Goal: Communication & Community: Share content

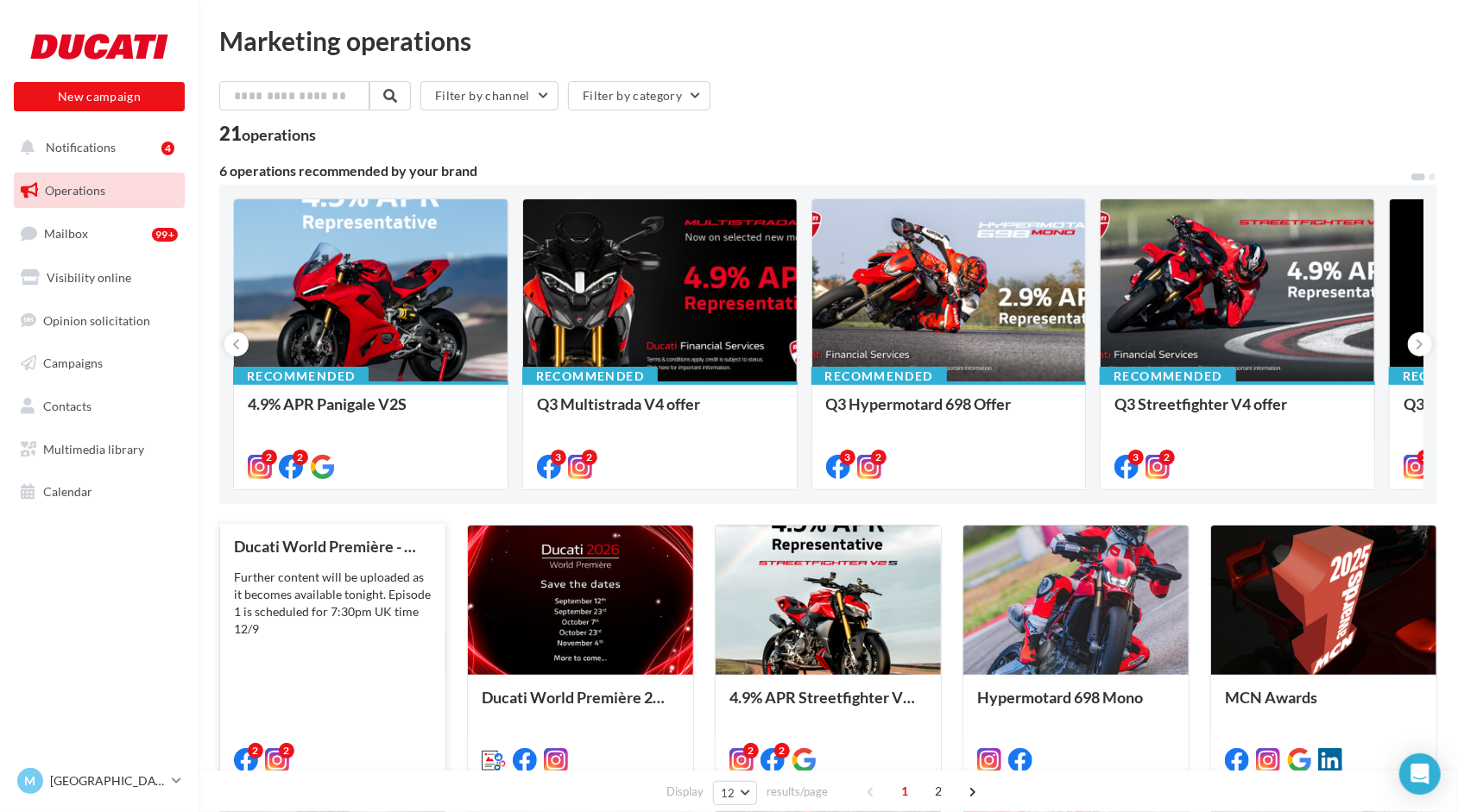
click at [317, 605] on div "Further content will be uploaded as it becomes available tonight. Episode 1 is …" at bounding box center [332, 603] width 198 height 69
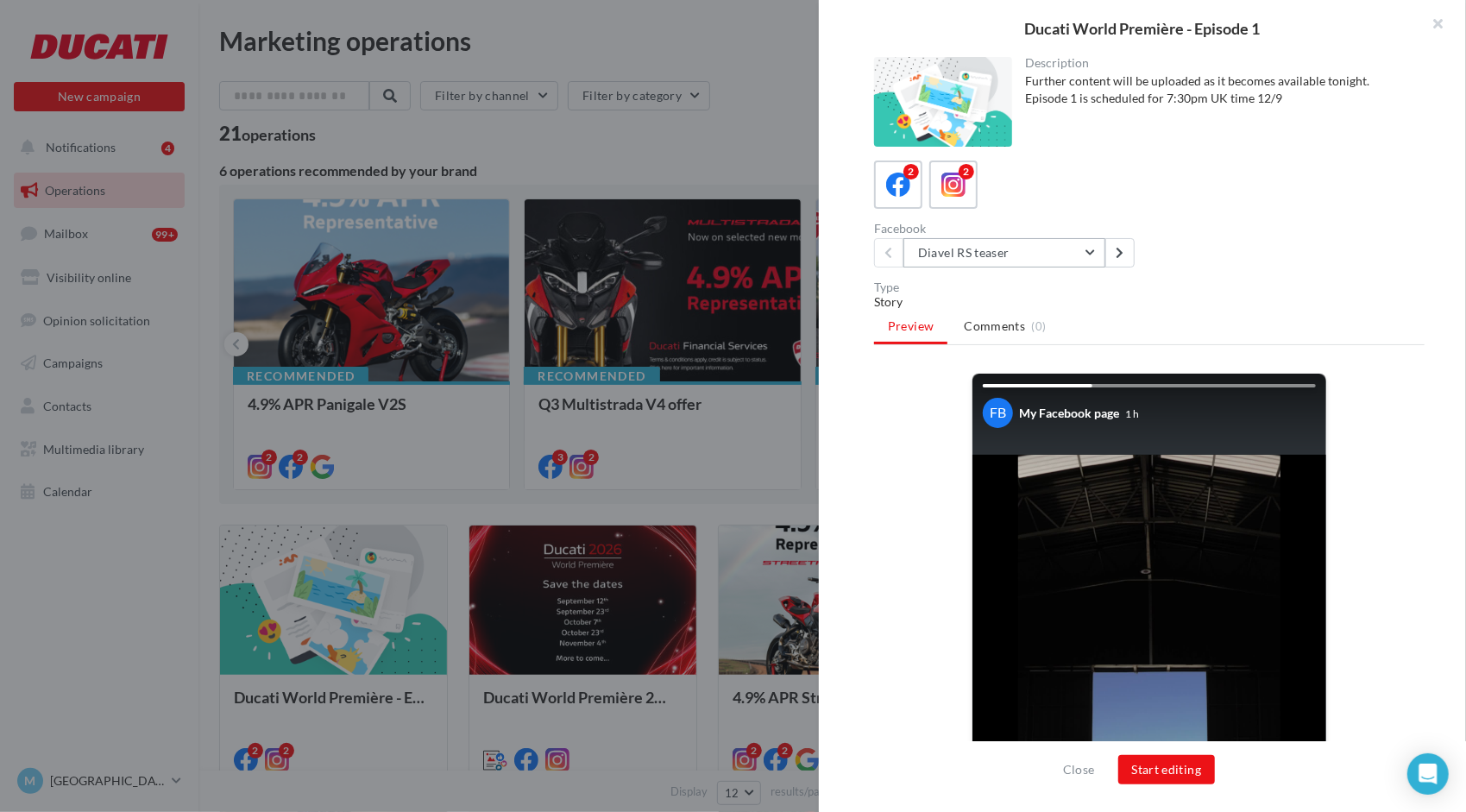
click at [1094, 247] on button "Diavel RS teaser" at bounding box center [1004, 253] width 202 height 30
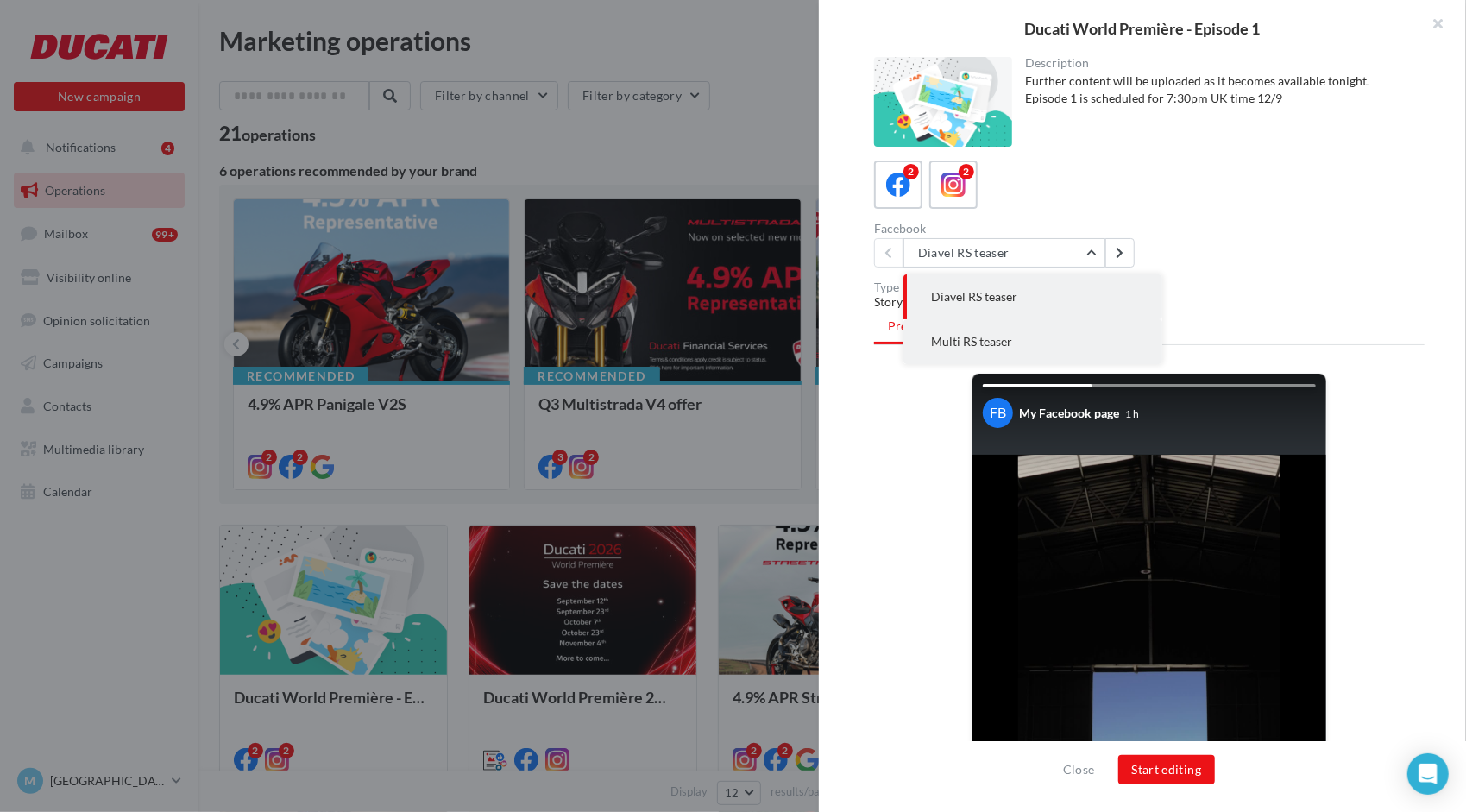
click at [1023, 343] on button "Multi RS teaser" at bounding box center [1032, 341] width 259 height 44
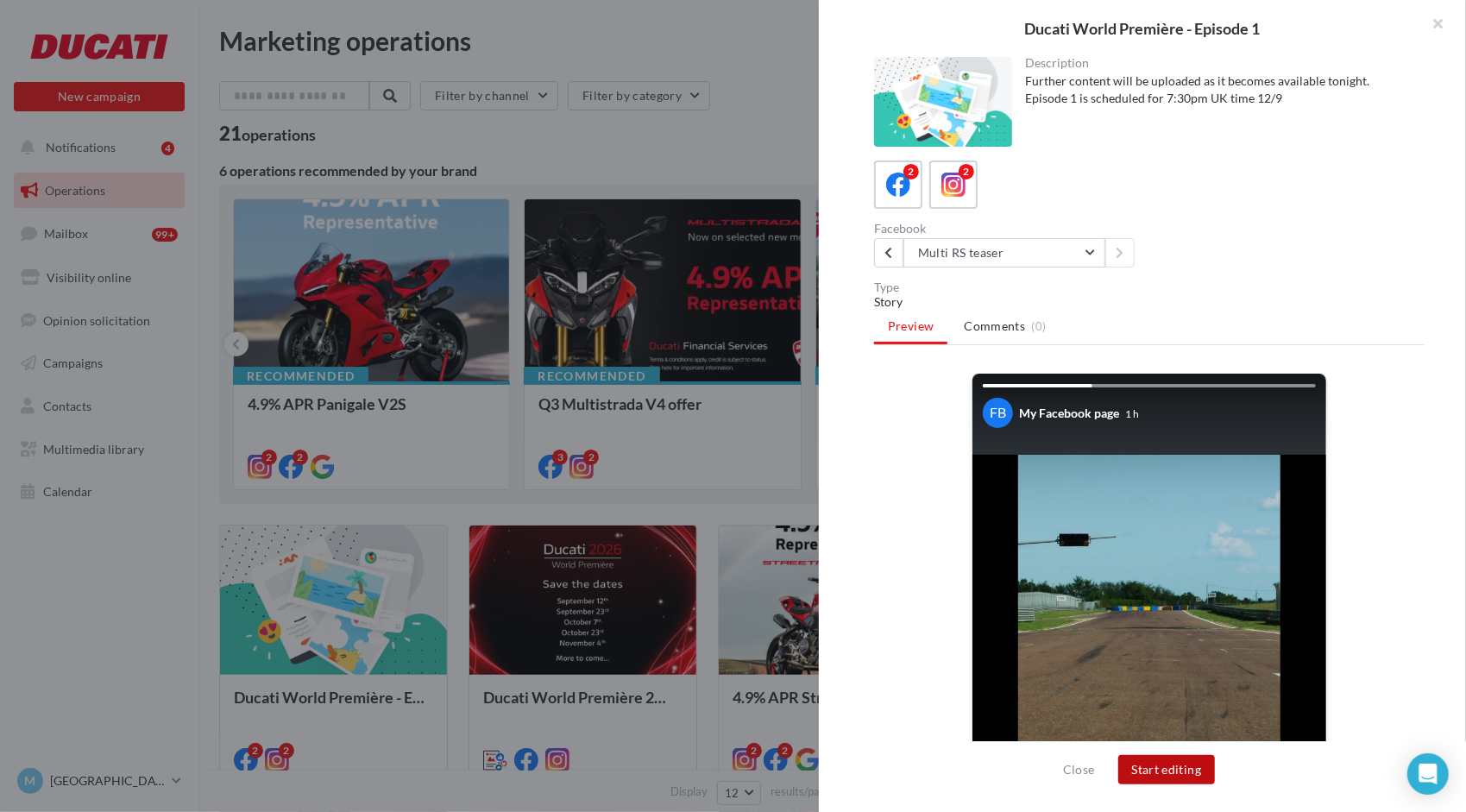
click at [1165, 769] on button "Start editing" at bounding box center [1166, 769] width 97 height 30
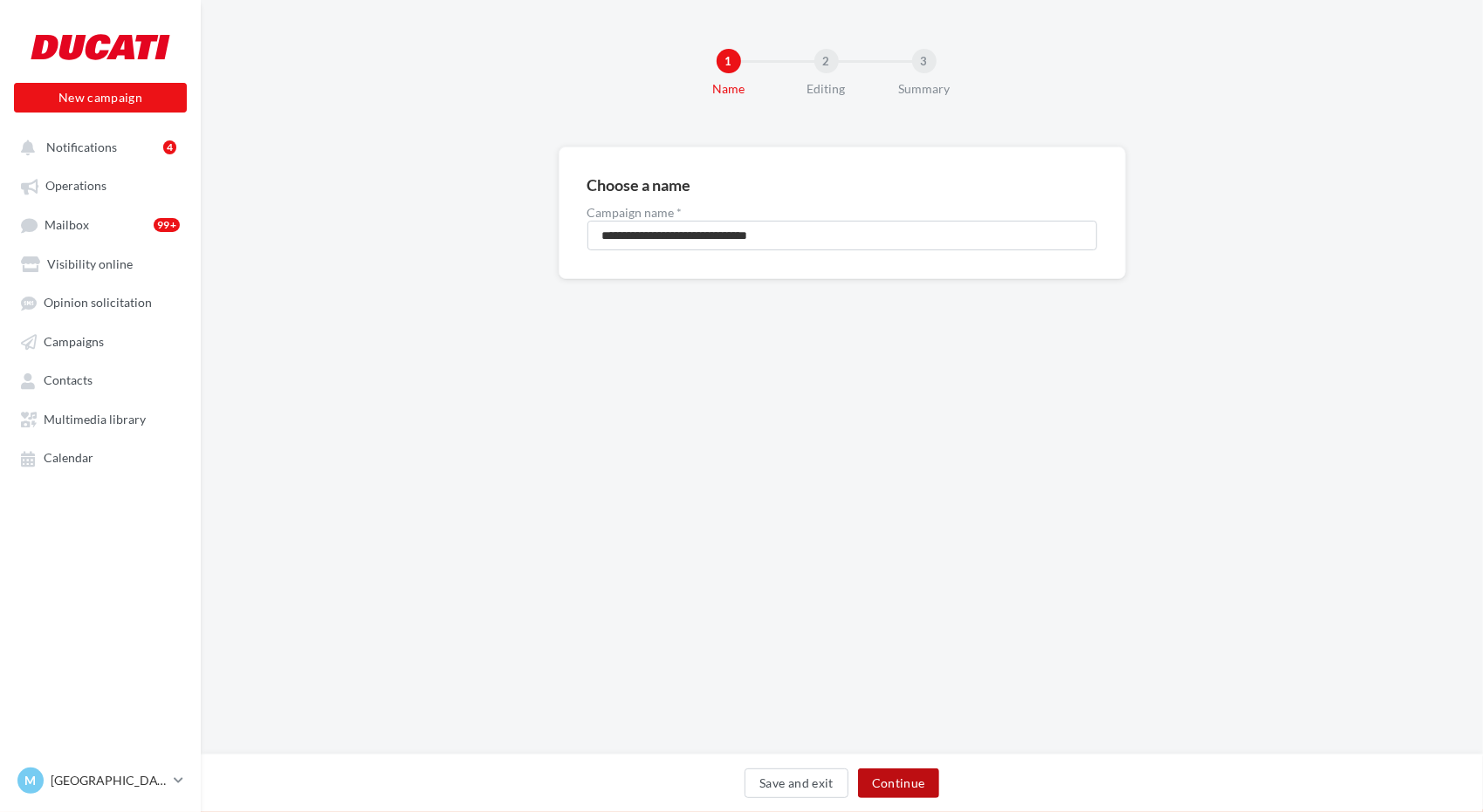
click at [887, 784] on button "Continue" at bounding box center [899, 784] width 82 height 30
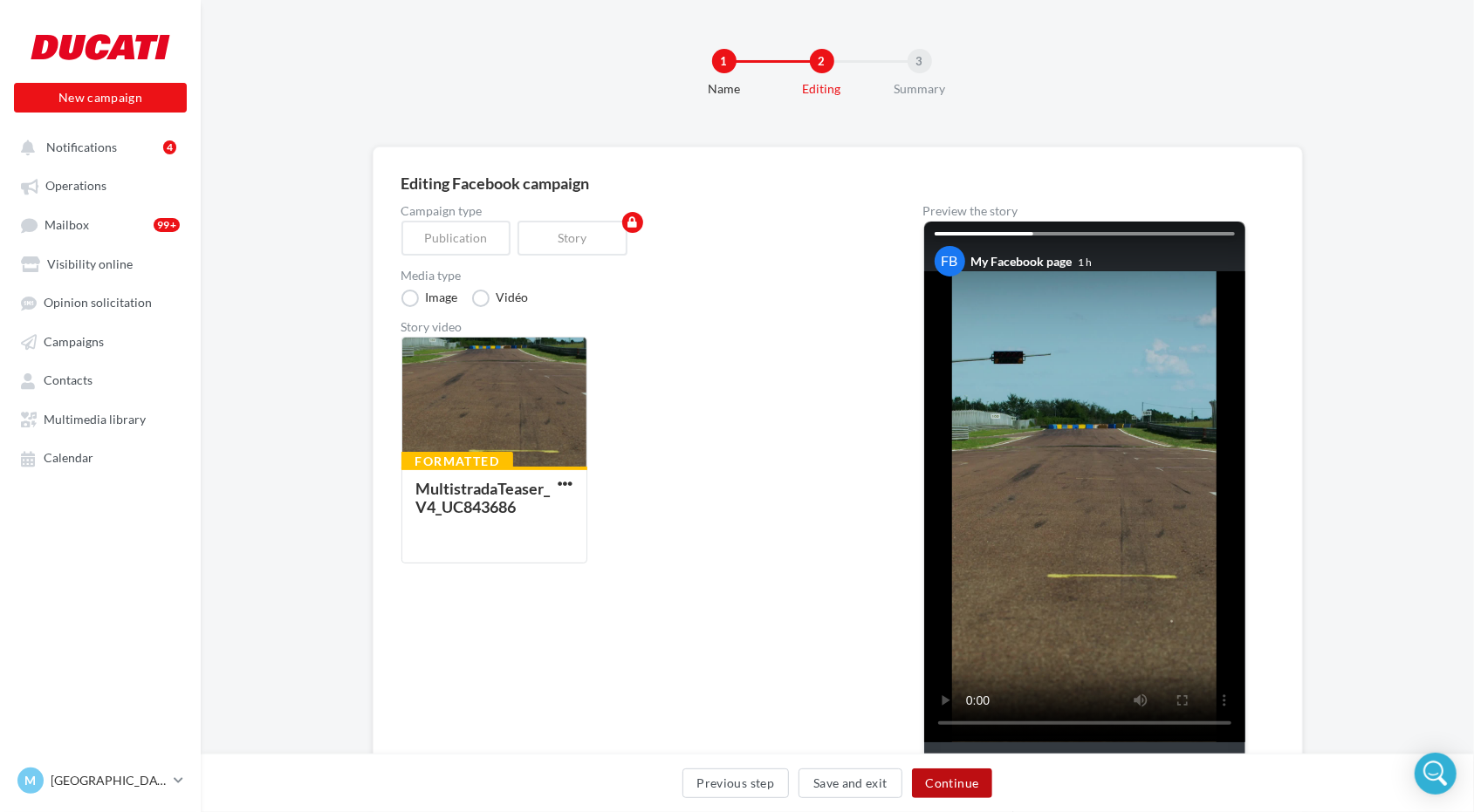
click at [954, 779] on button "Continue" at bounding box center [952, 784] width 82 height 30
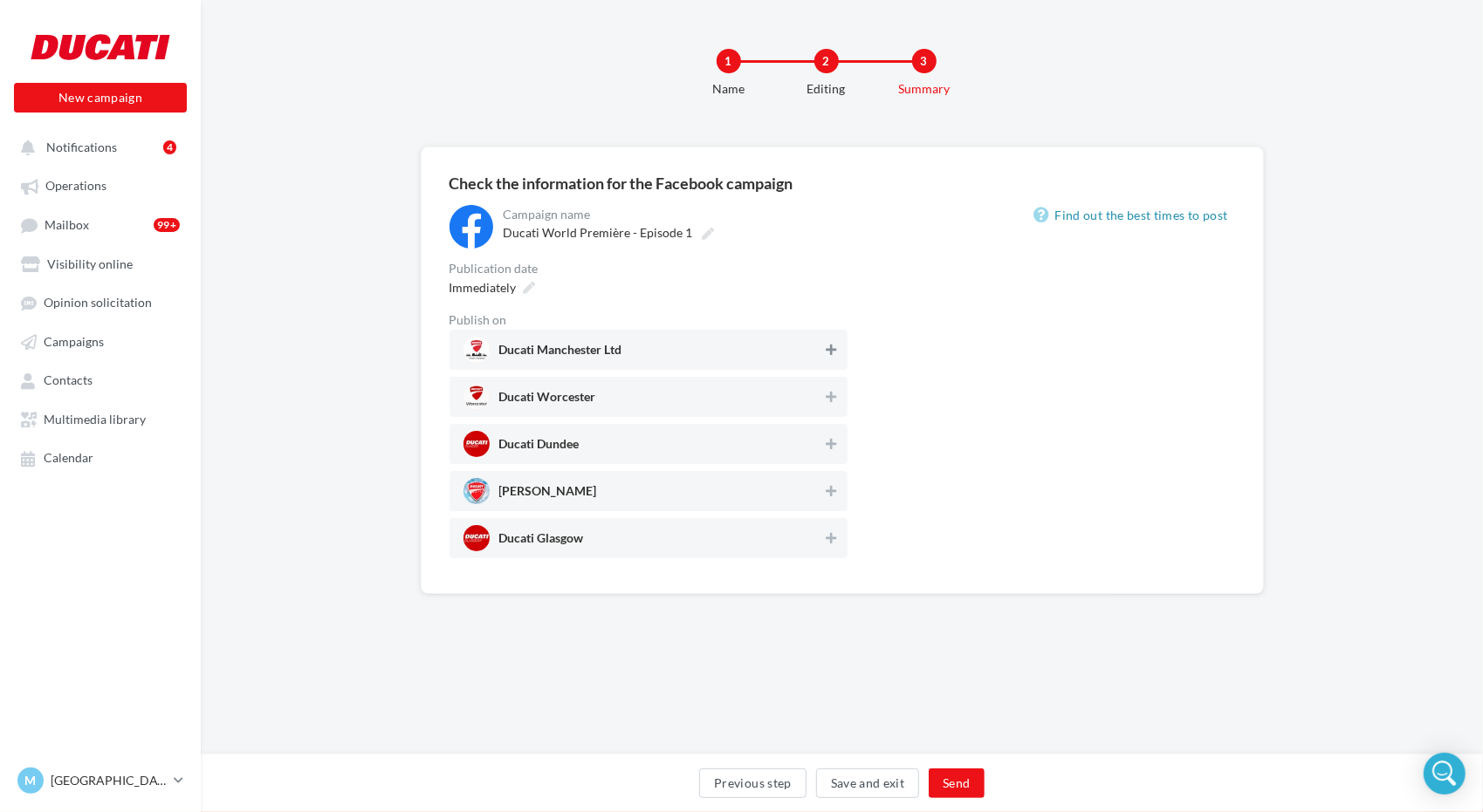
click at [836, 346] on icon at bounding box center [830, 350] width 10 height 12
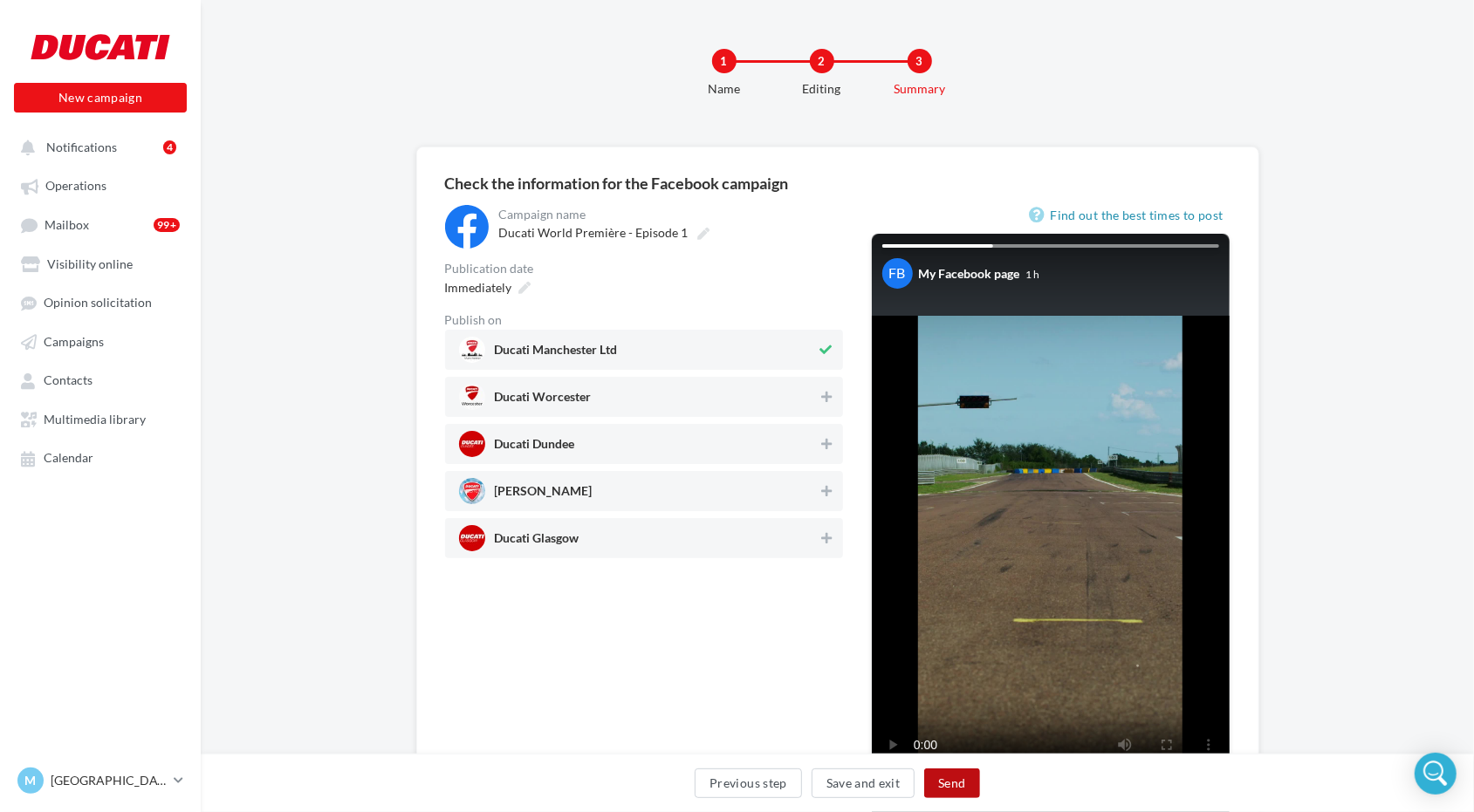
click at [947, 780] on button "Send" at bounding box center [951, 784] width 55 height 30
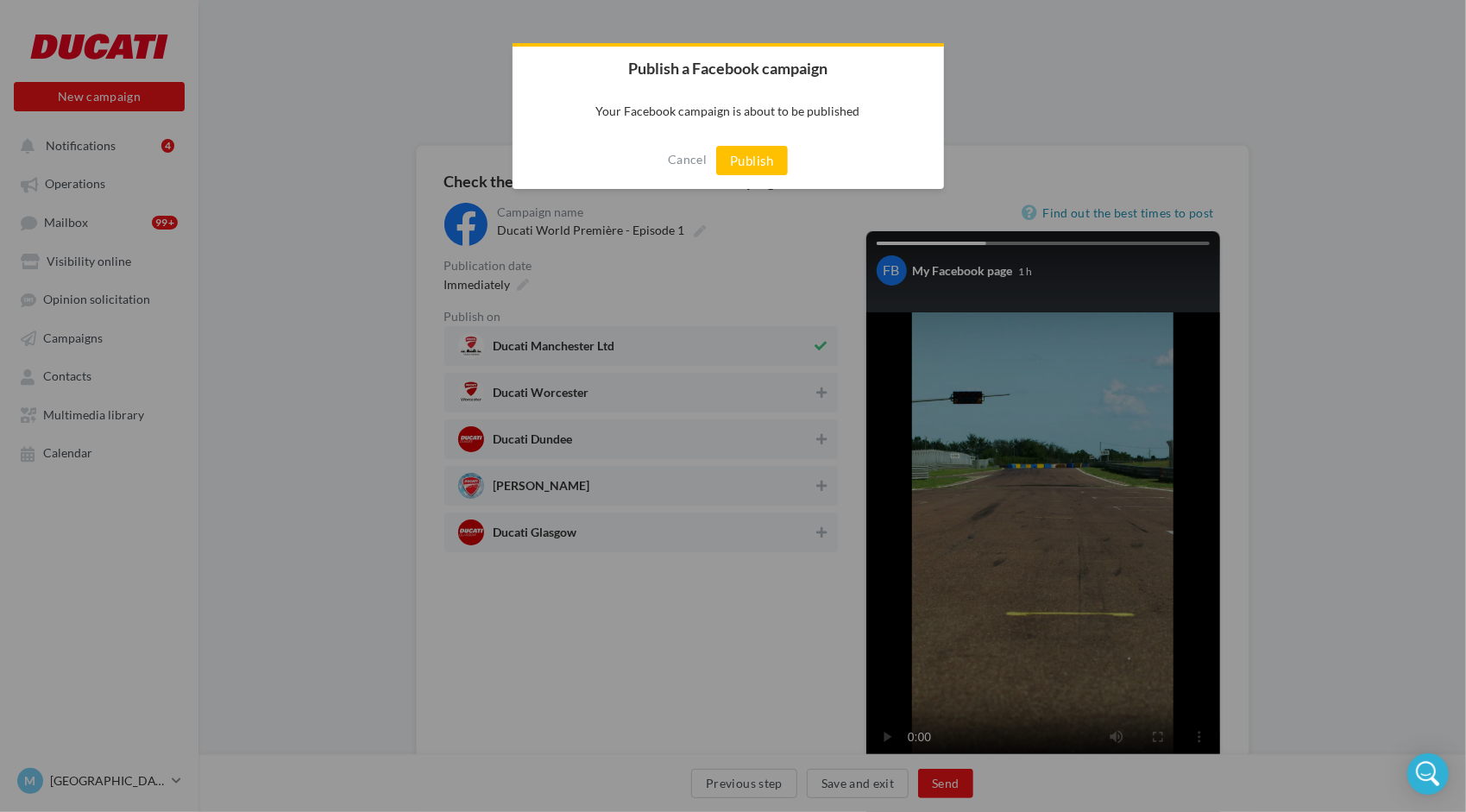
click at [740, 143] on div "Cancel Publish" at bounding box center [728, 159] width 431 height 57
click at [746, 156] on button "Publish" at bounding box center [751, 160] width 71 height 30
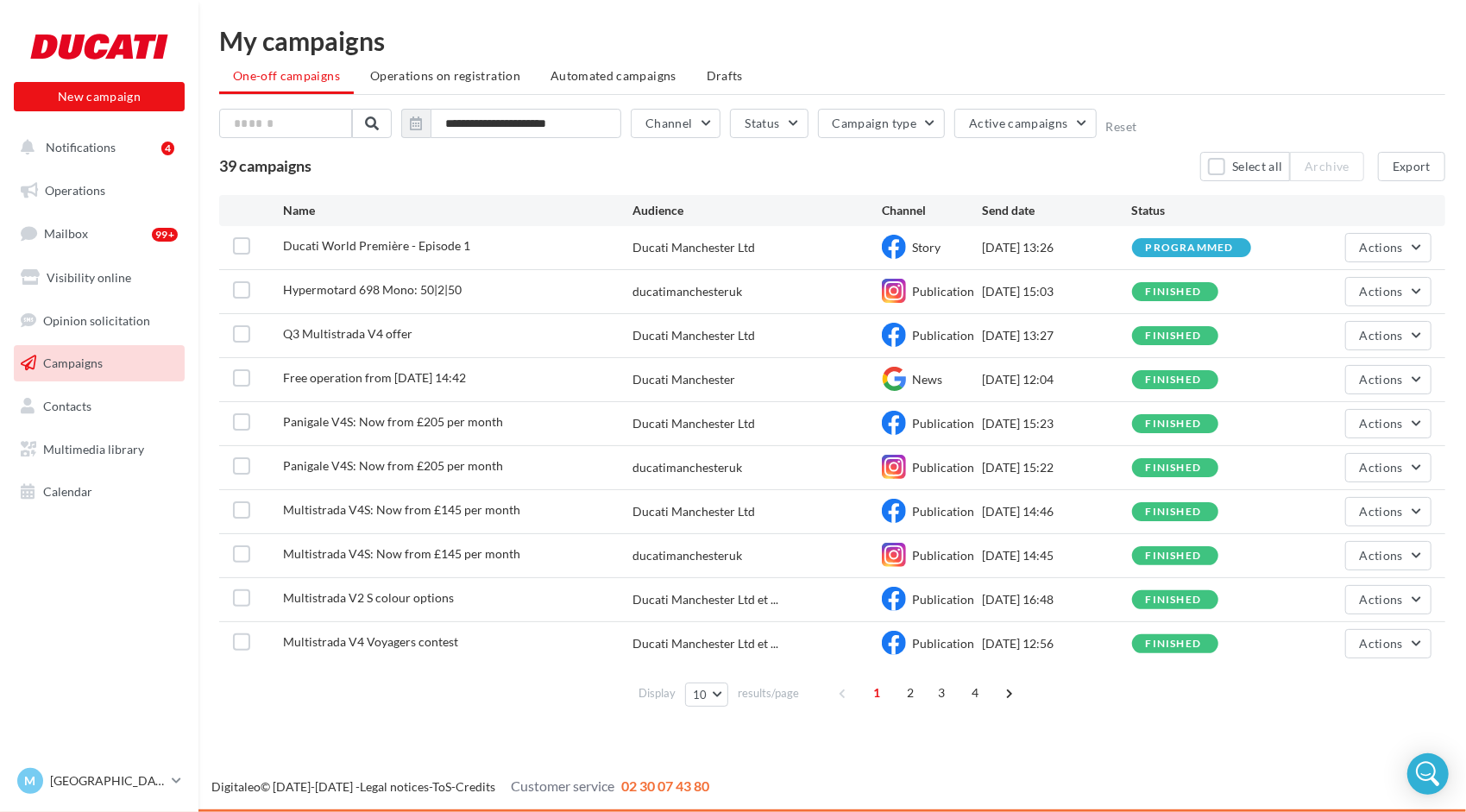
click at [112, 361] on link "Campaigns" at bounding box center [99, 362] width 178 height 36
click at [69, 268] on link "Visibility online" at bounding box center [99, 277] width 178 height 36
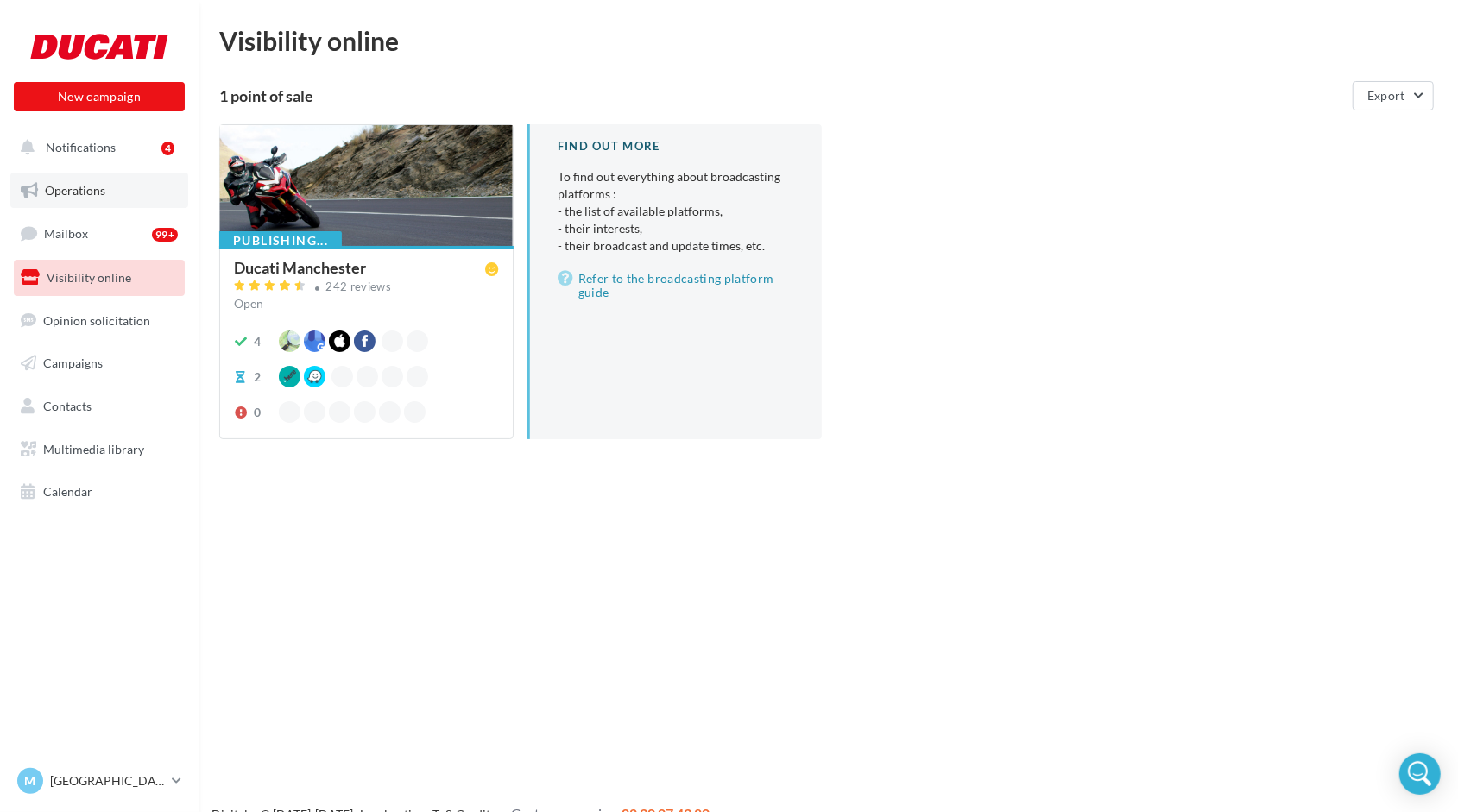
click at [59, 184] on span "Operations" at bounding box center [74, 190] width 60 height 15
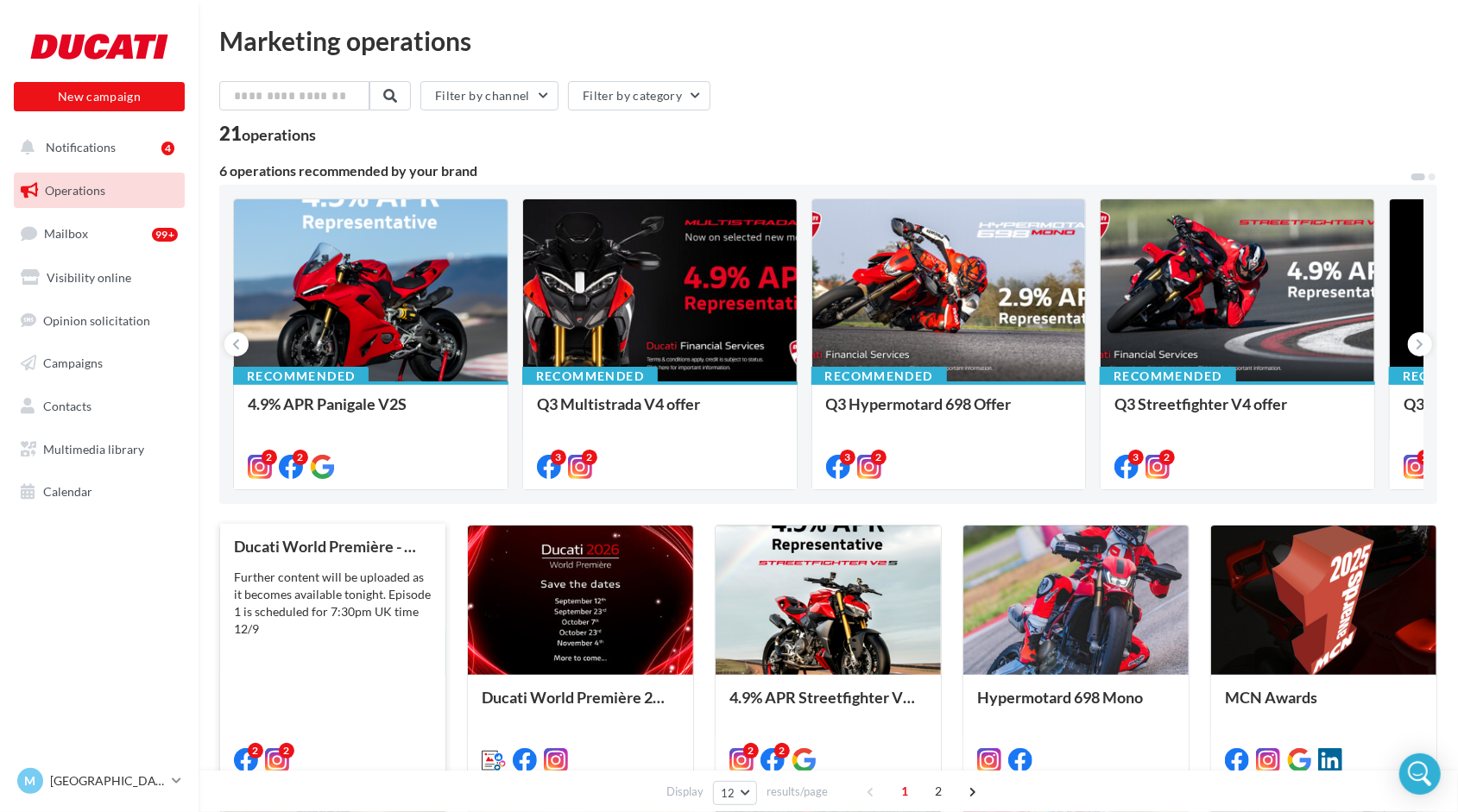
click at [328, 629] on div "Further content will be uploaded as it becomes available tonight. Episode 1 is …" at bounding box center [332, 603] width 198 height 69
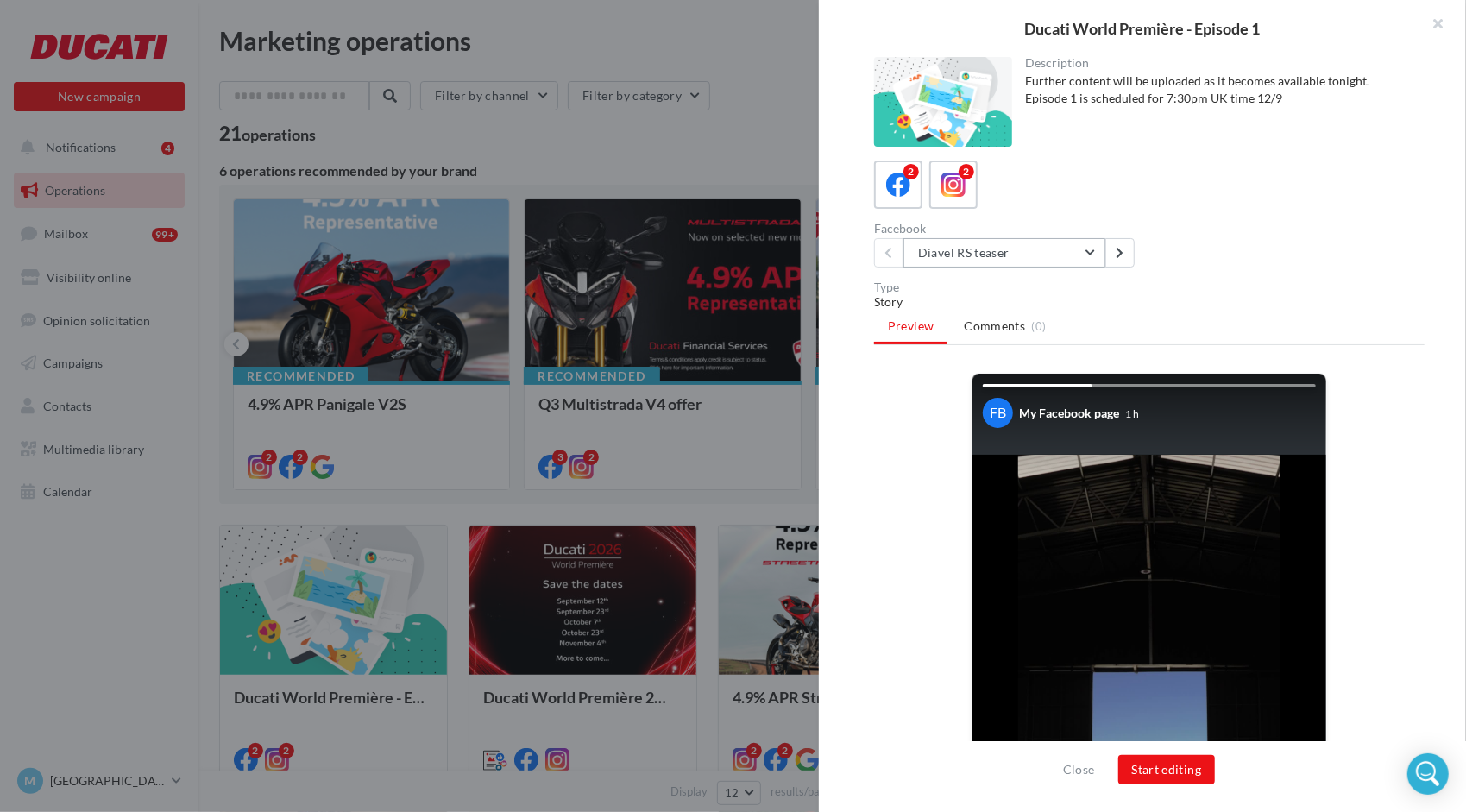
click at [996, 251] on button "Diavel RS teaser" at bounding box center [1004, 253] width 202 height 30
click at [983, 298] on span "Diavel RS teaser" at bounding box center [974, 297] width 86 height 15
click at [1137, 762] on button "Start editing" at bounding box center [1166, 769] width 97 height 30
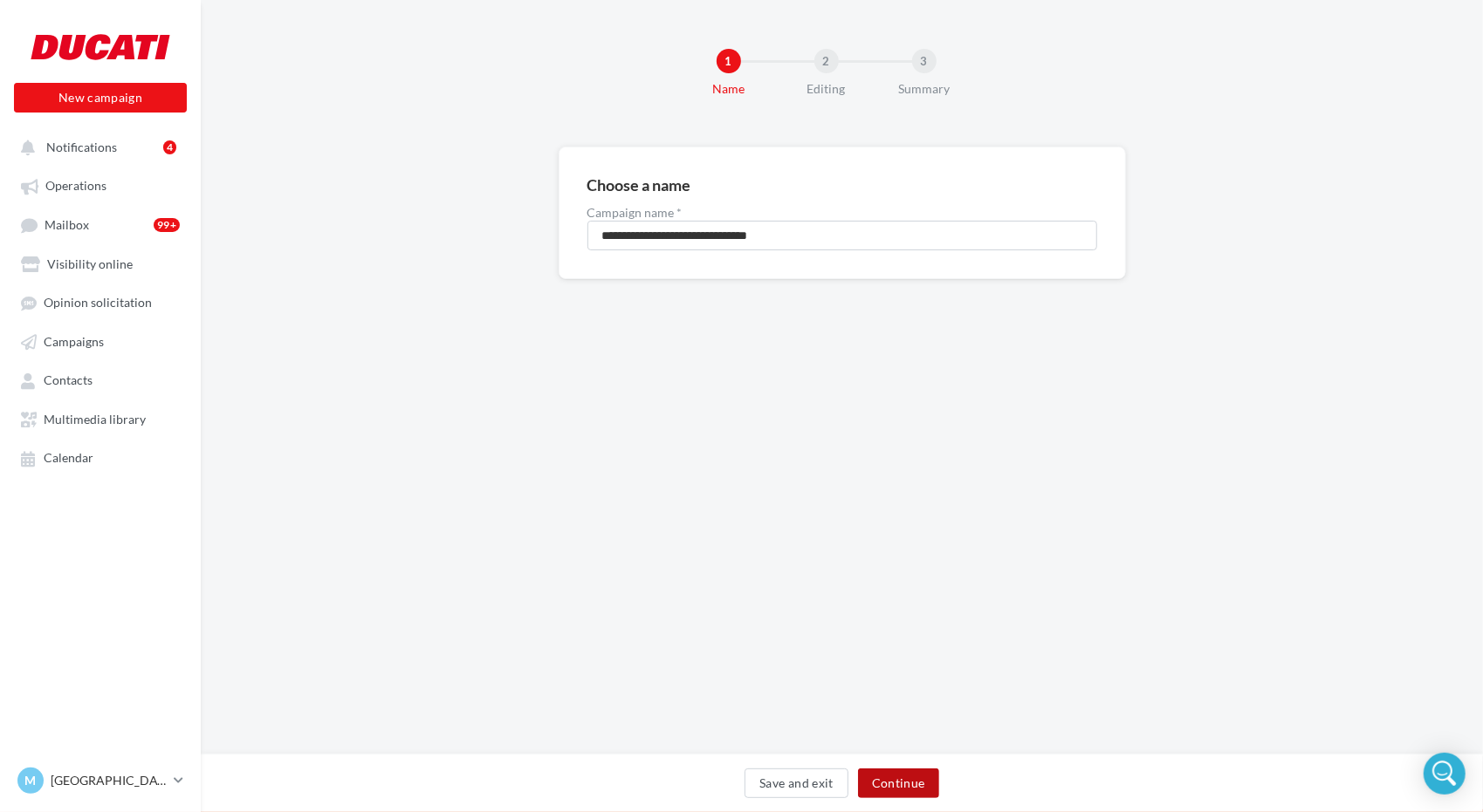
click at [900, 780] on button "Continue" at bounding box center [899, 784] width 82 height 30
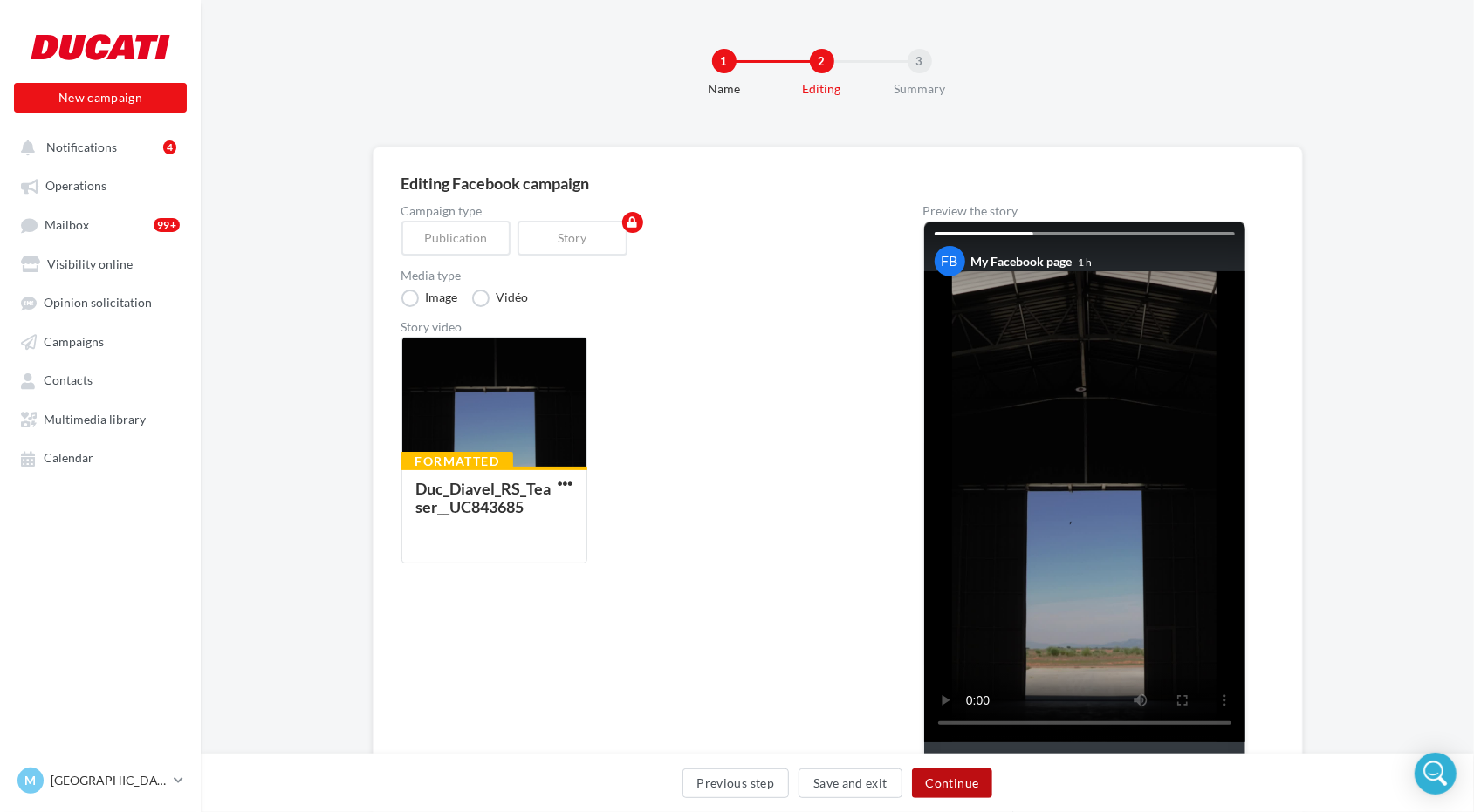
click at [936, 781] on button "Continue" at bounding box center [952, 784] width 82 height 30
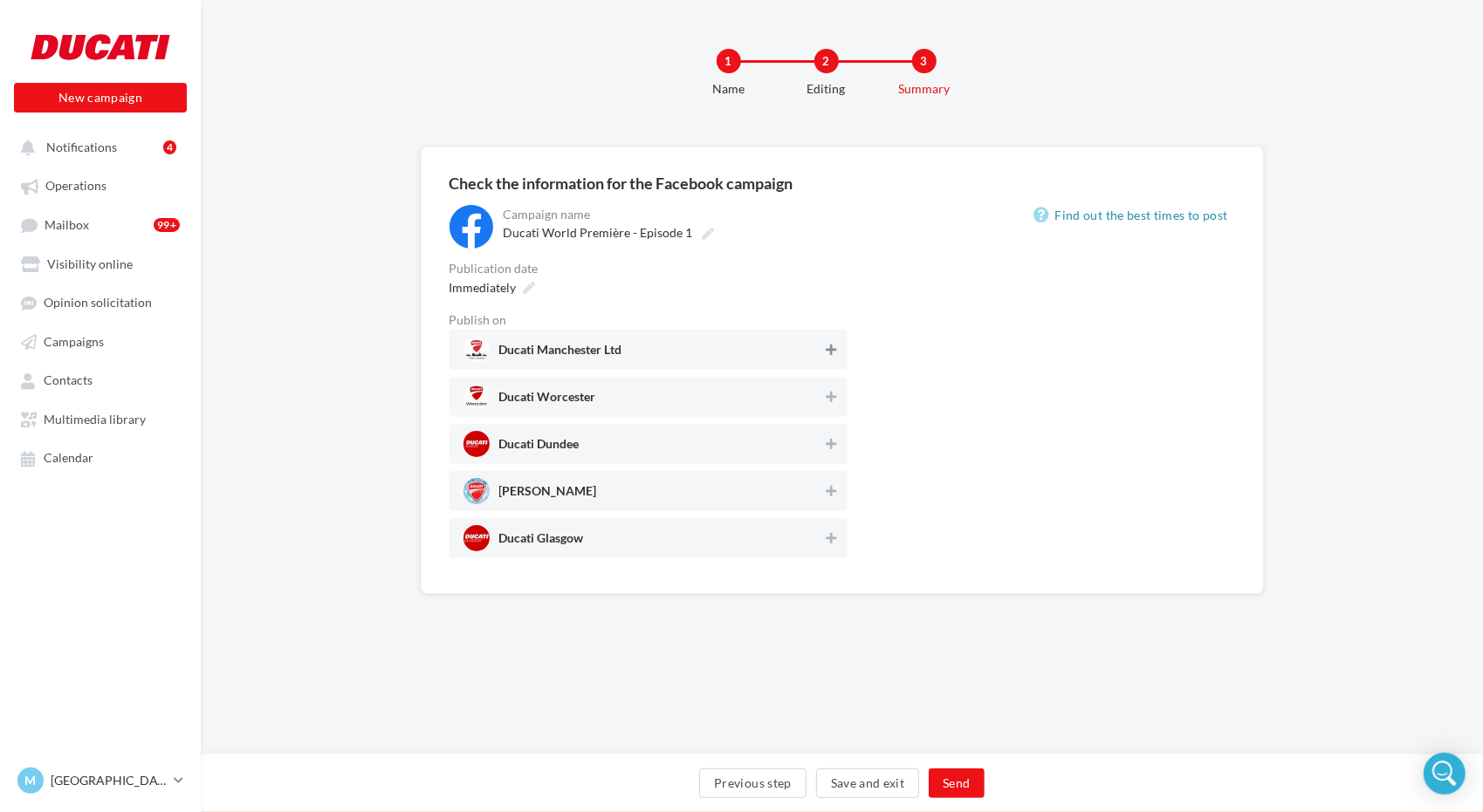
click at [832, 353] on icon at bounding box center [830, 350] width 10 height 12
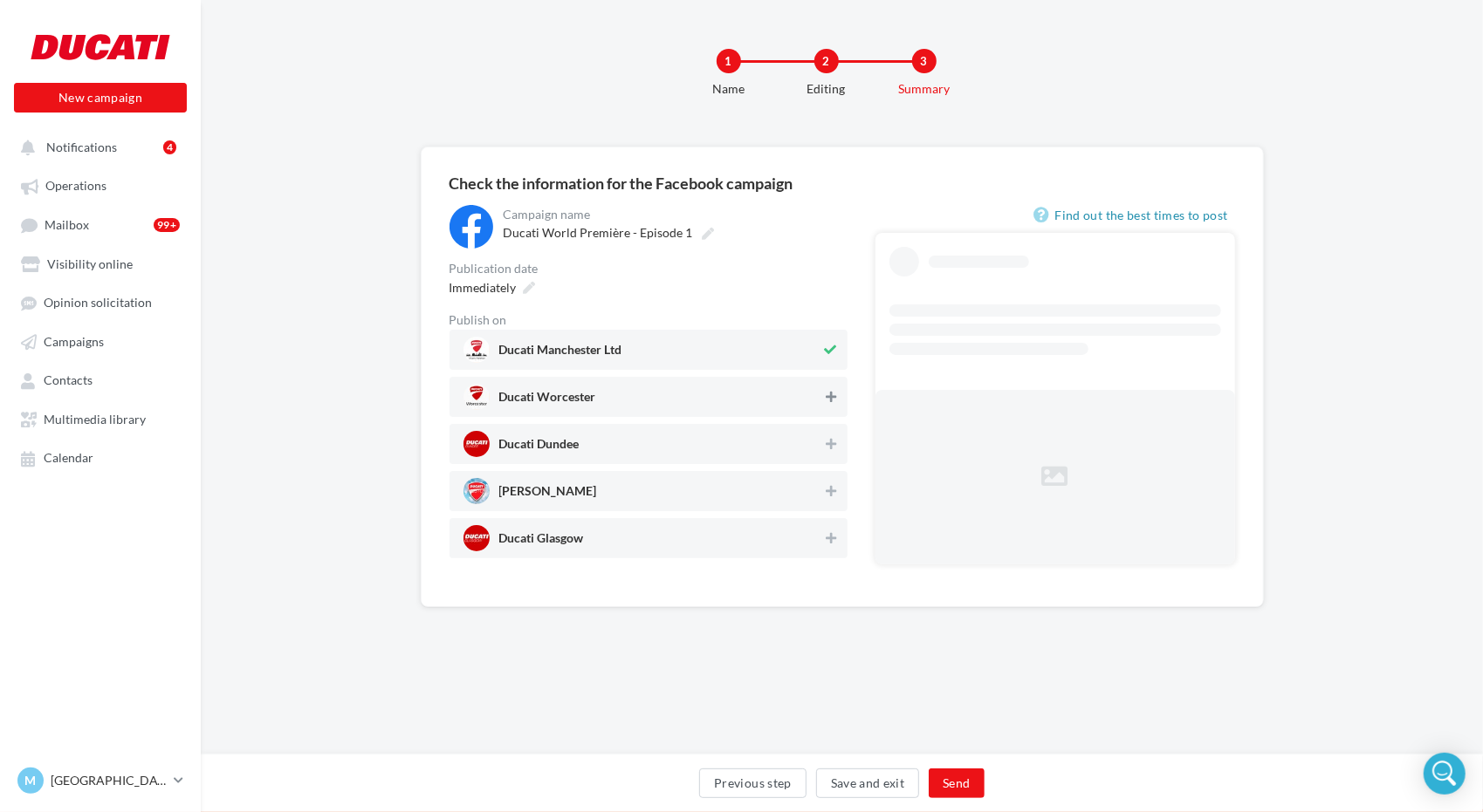
click at [834, 401] on button at bounding box center [831, 397] width 18 height 21
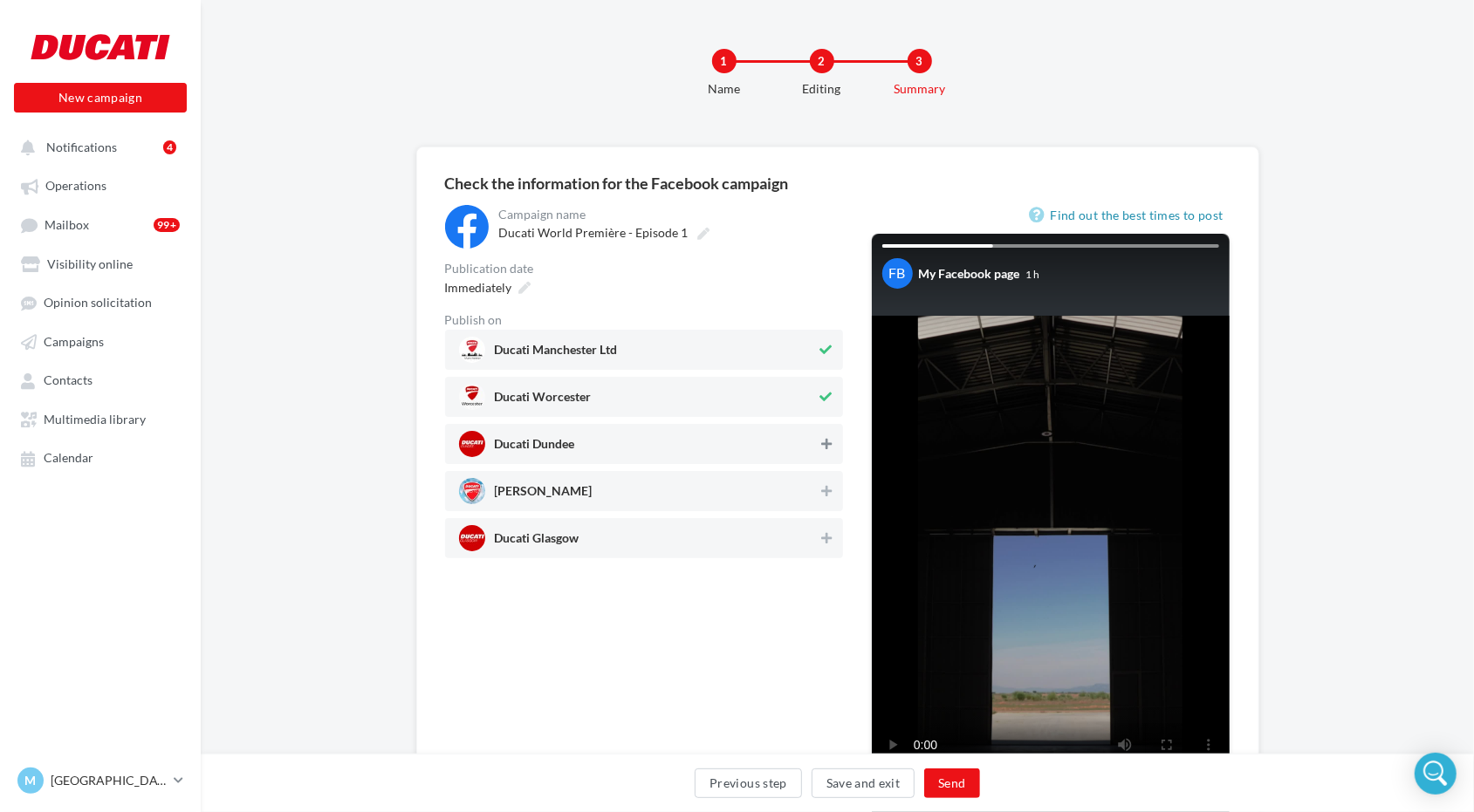
click at [826, 439] on icon at bounding box center [826, 444] width 10 height 12
click at [826, 473] on div "Ducati Preston" at bounding box center [644, 491] width 398 height 40
click at [825, 543] on icon at bounding box center [826, 538] width 10 height 12
click at [948, 787] on button "Send" at bounding box center [951, 784] width 55 height 30
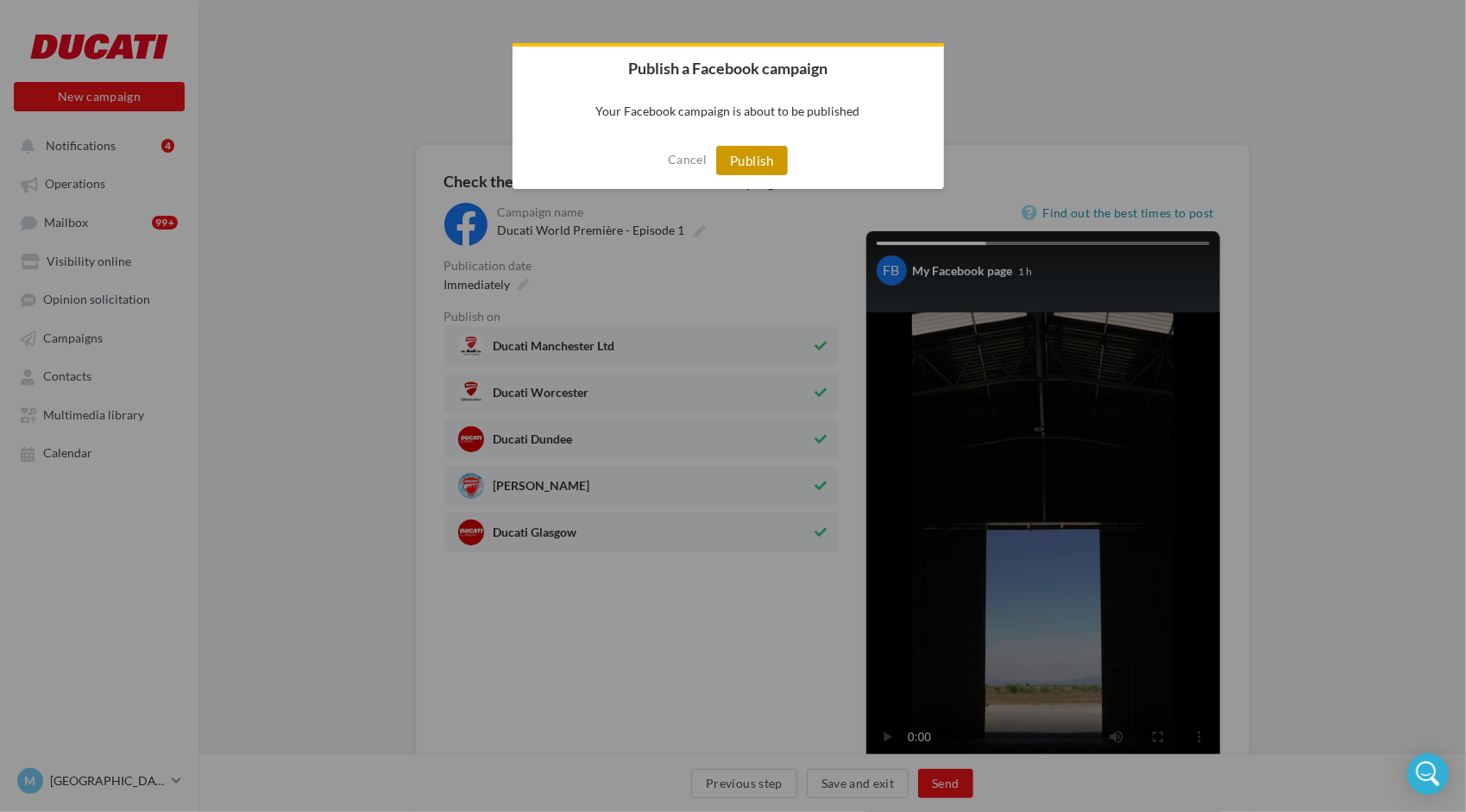
click at [769, 156] on button "Publish" at bounding box center [751, 160] width 71 height 30
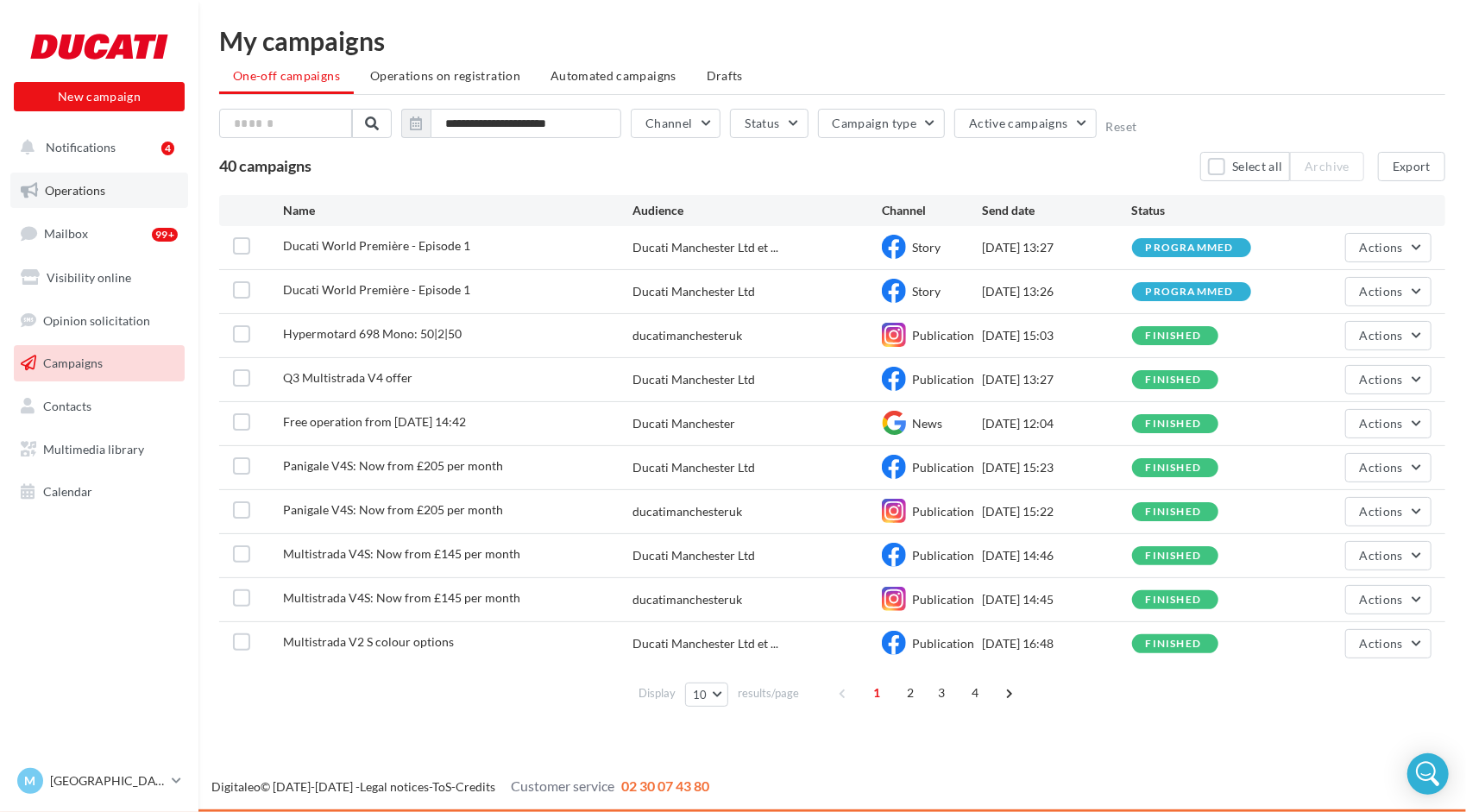
click at [49, 202] on link "Operations" at bounding box center [99, 190] width 178 height 36
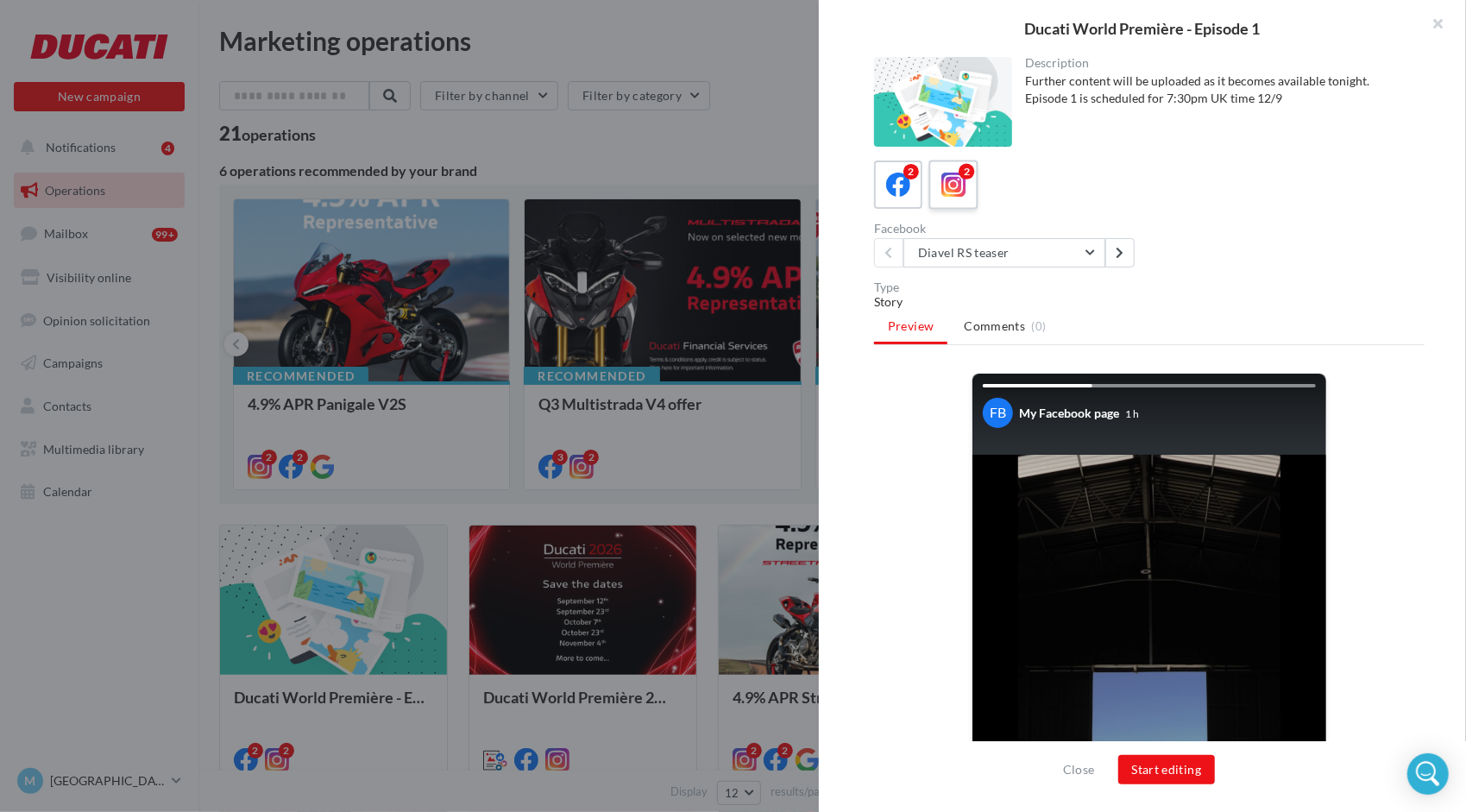
click at [973, 190] on label "2" at bounding box center [952, 184] width 49 height 49
click at [1133, 245] on button at bounding box center [1120, 253] width 30 height 30
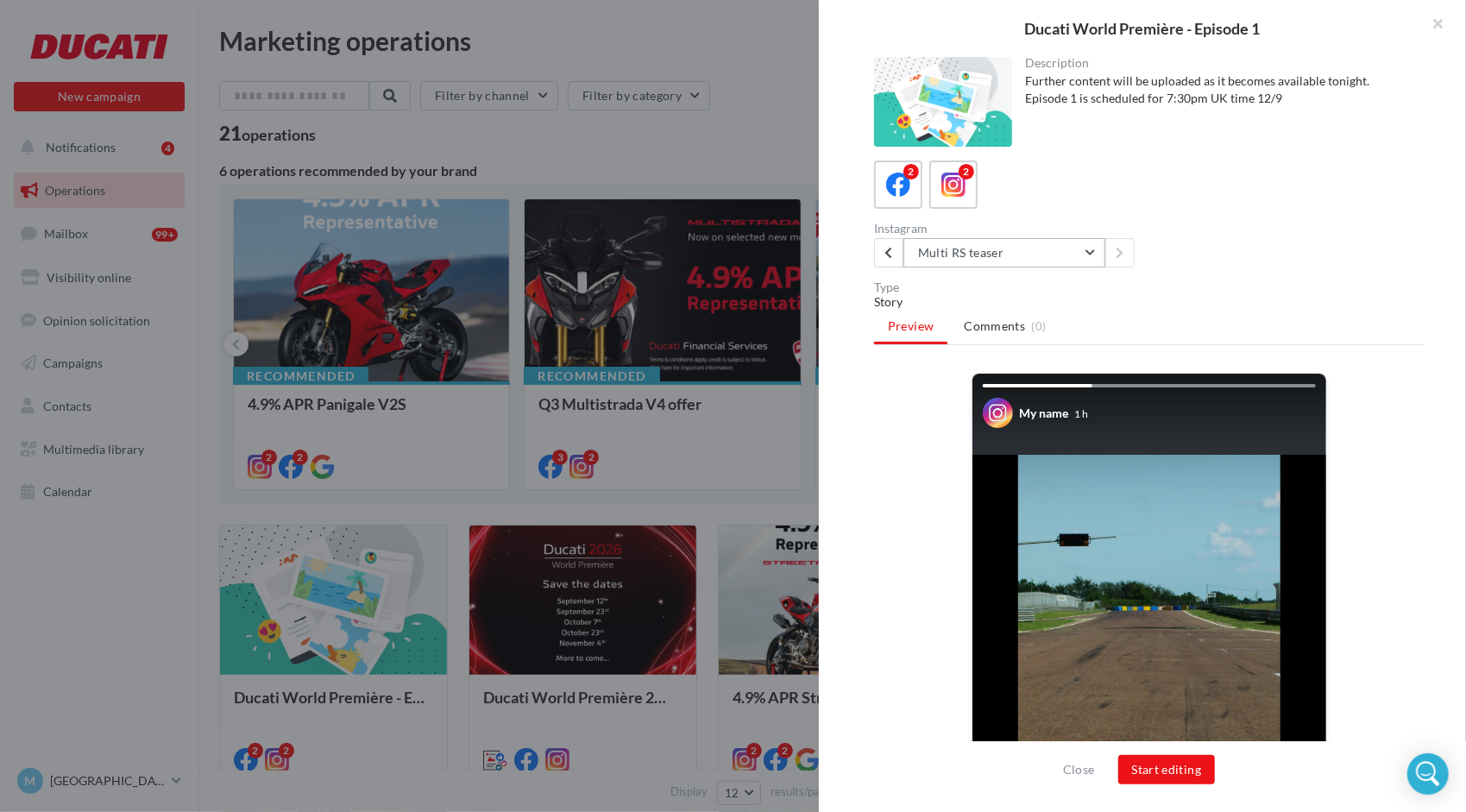
click at [925, 254] on button "Multi RS teaser" at bounding box center [1004, 253] width 202 height 30
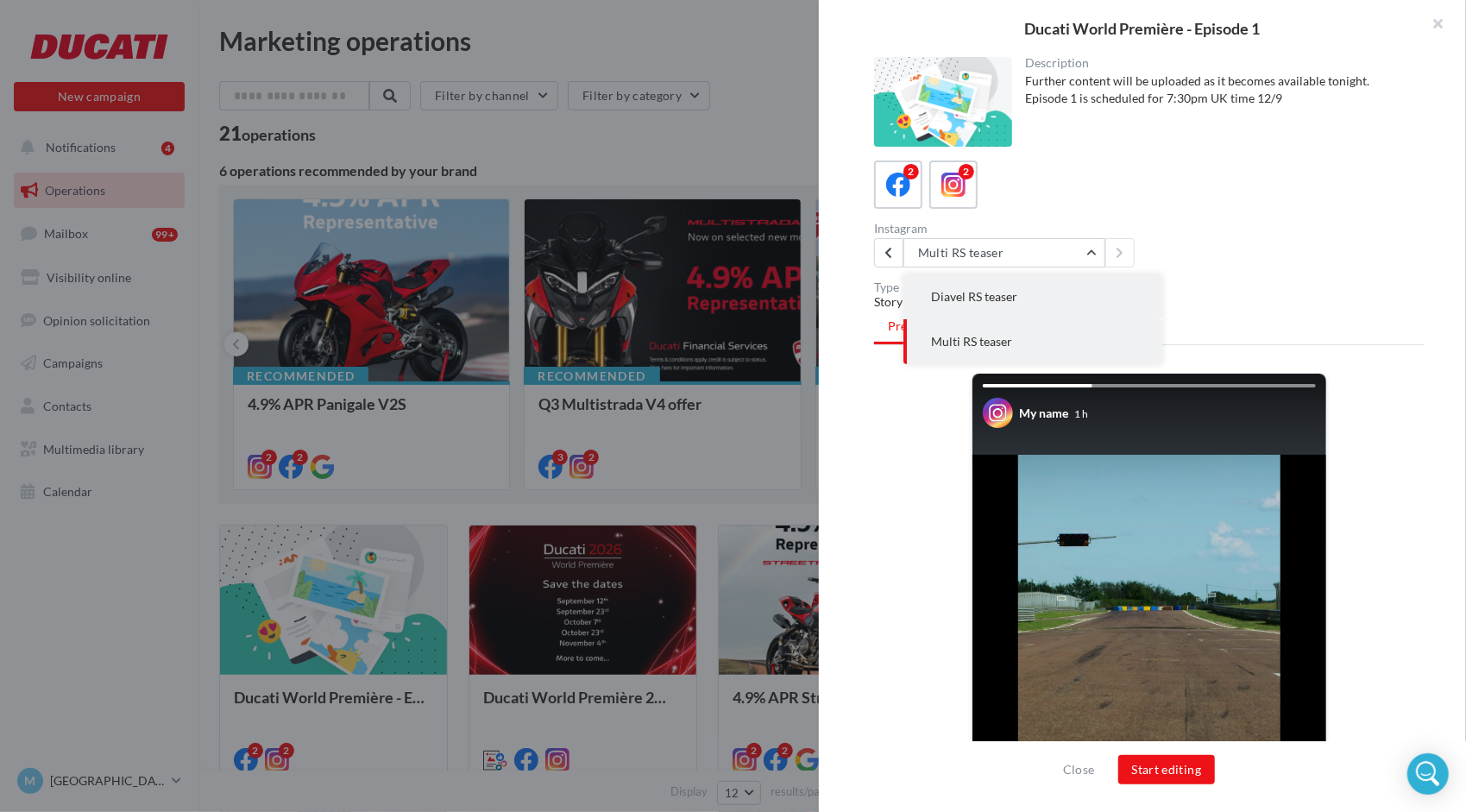
click at [955, 296] on span "Diavel RS teaser" at bounding box center [974, 297] width 86 height 15
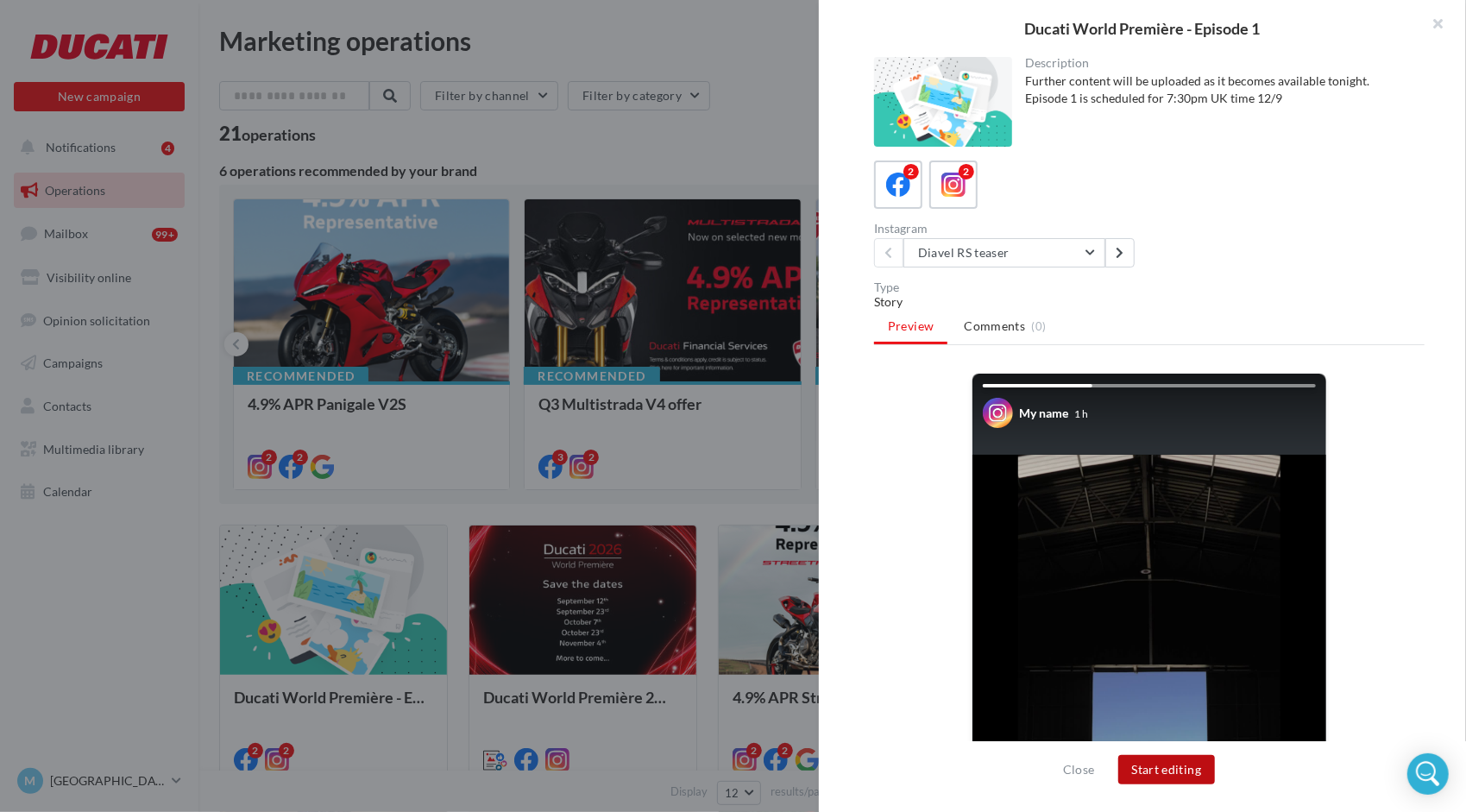
click at [1168, 769] on button "Start editing" at bounding box center [1166, 769] width 97 height 30
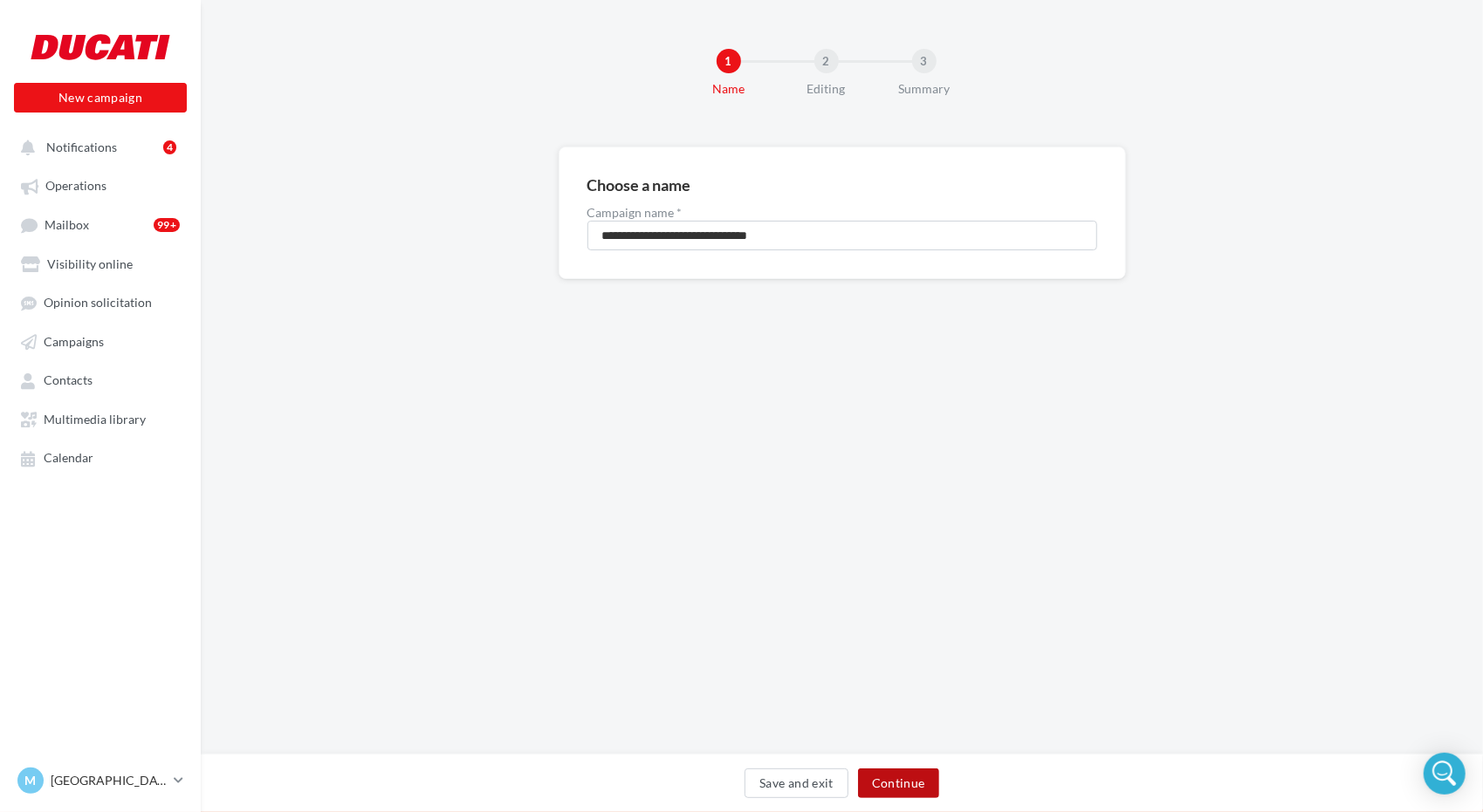
click at [878, 774] on button "Continue" at bounding box center [899, 784] width 82 height 30
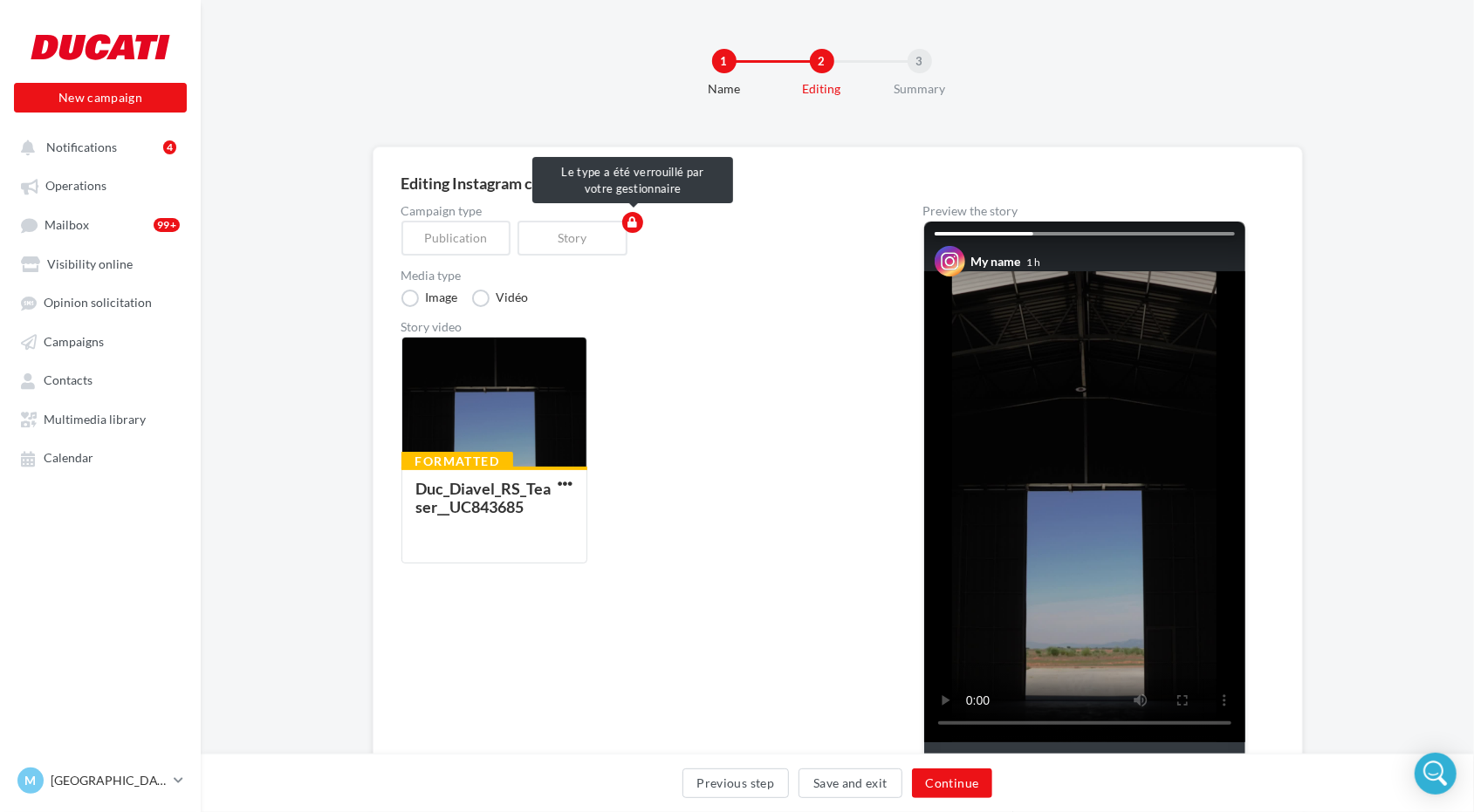
click at [438, 233] on div "Publication" at bounding box center [459, 237] width 117 height 35
click at [683, 446] on div "Formatted Duc_Diavel_RS_Teaser__UC843685" at bounding box center [641, 457] width 480 height 241
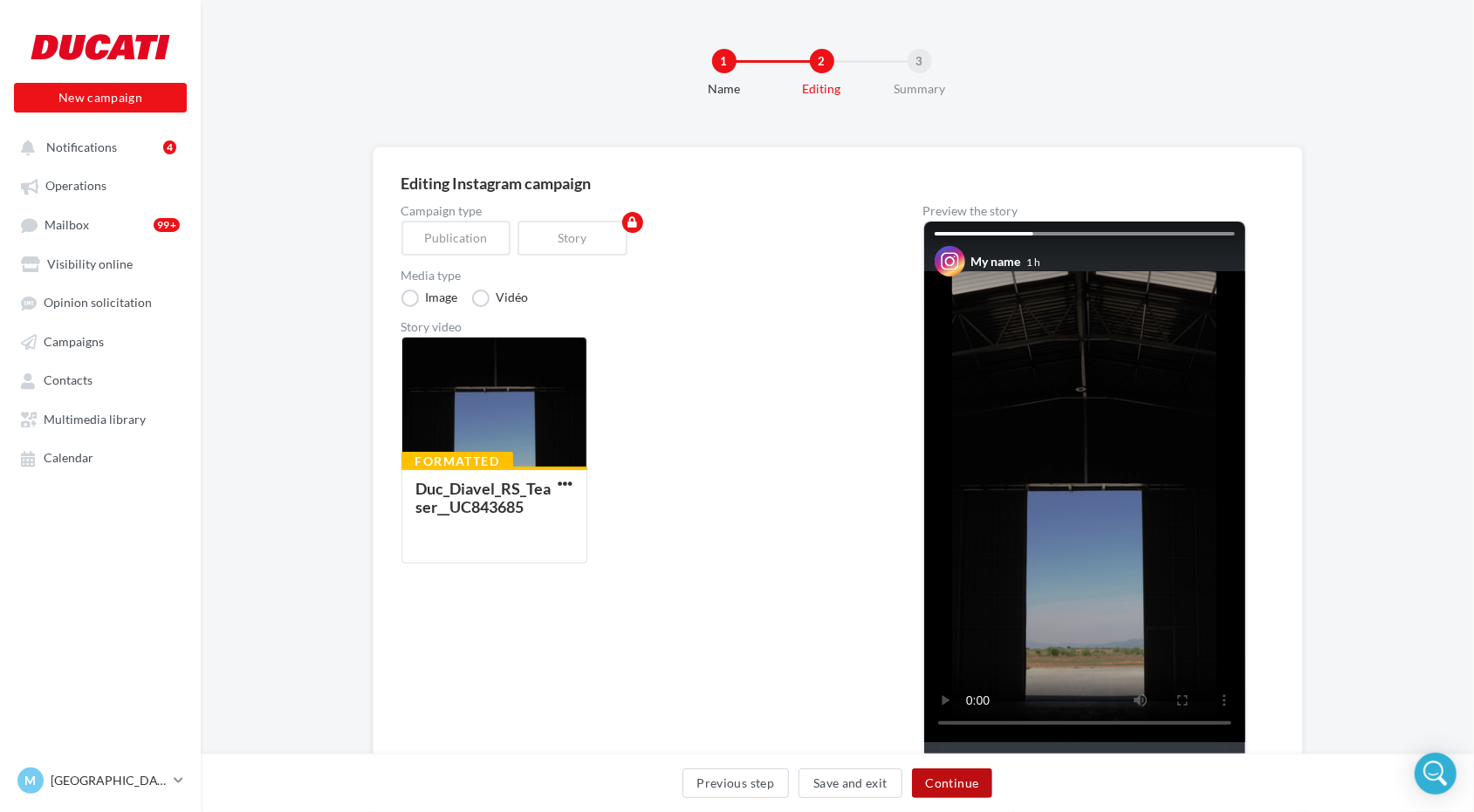
click at [939, 788] on button "Continue" at bounding box center [952, 784] width 82 height 30
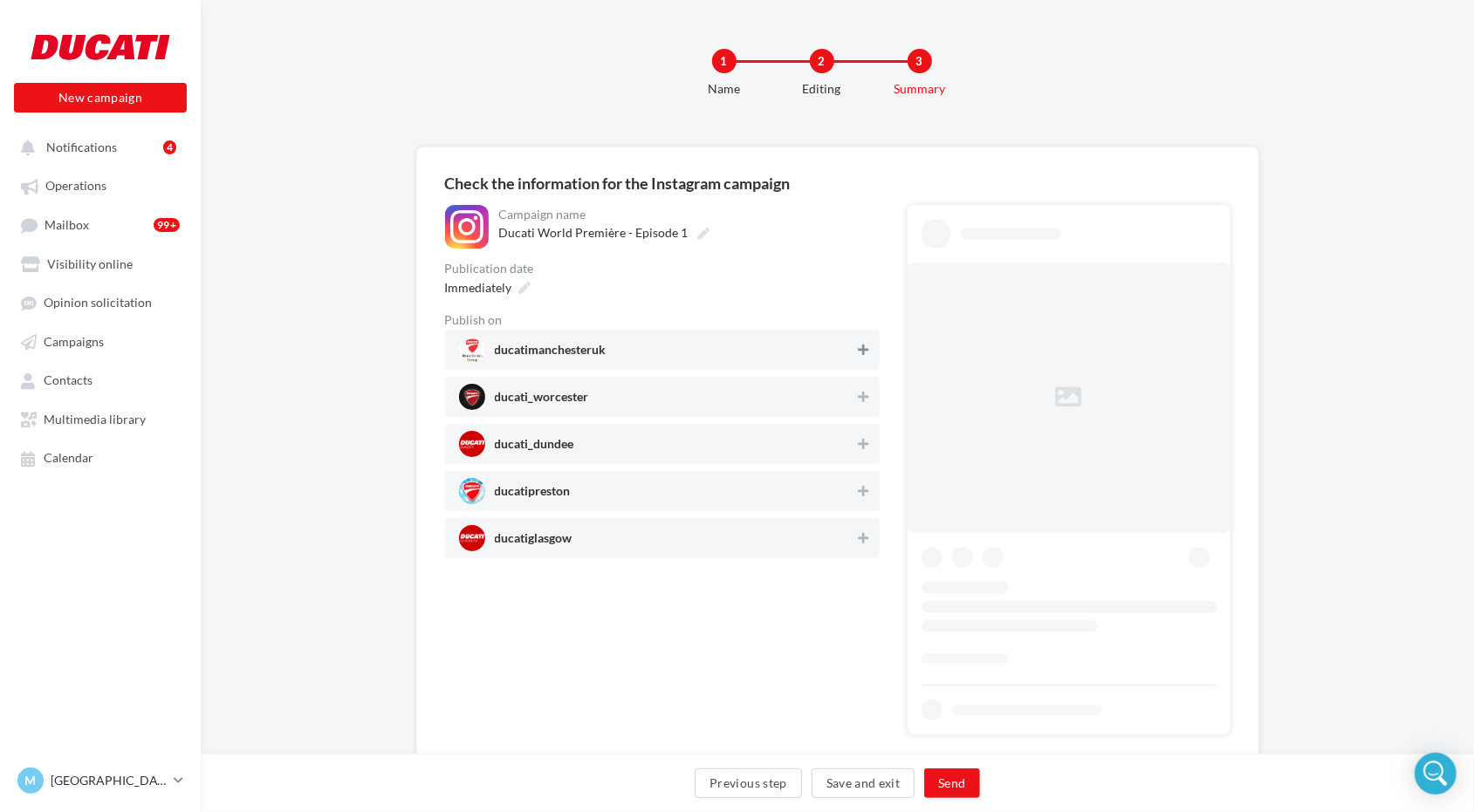
click at [858, 349] on icon at bounding box center [863, 350] width 10 height 12
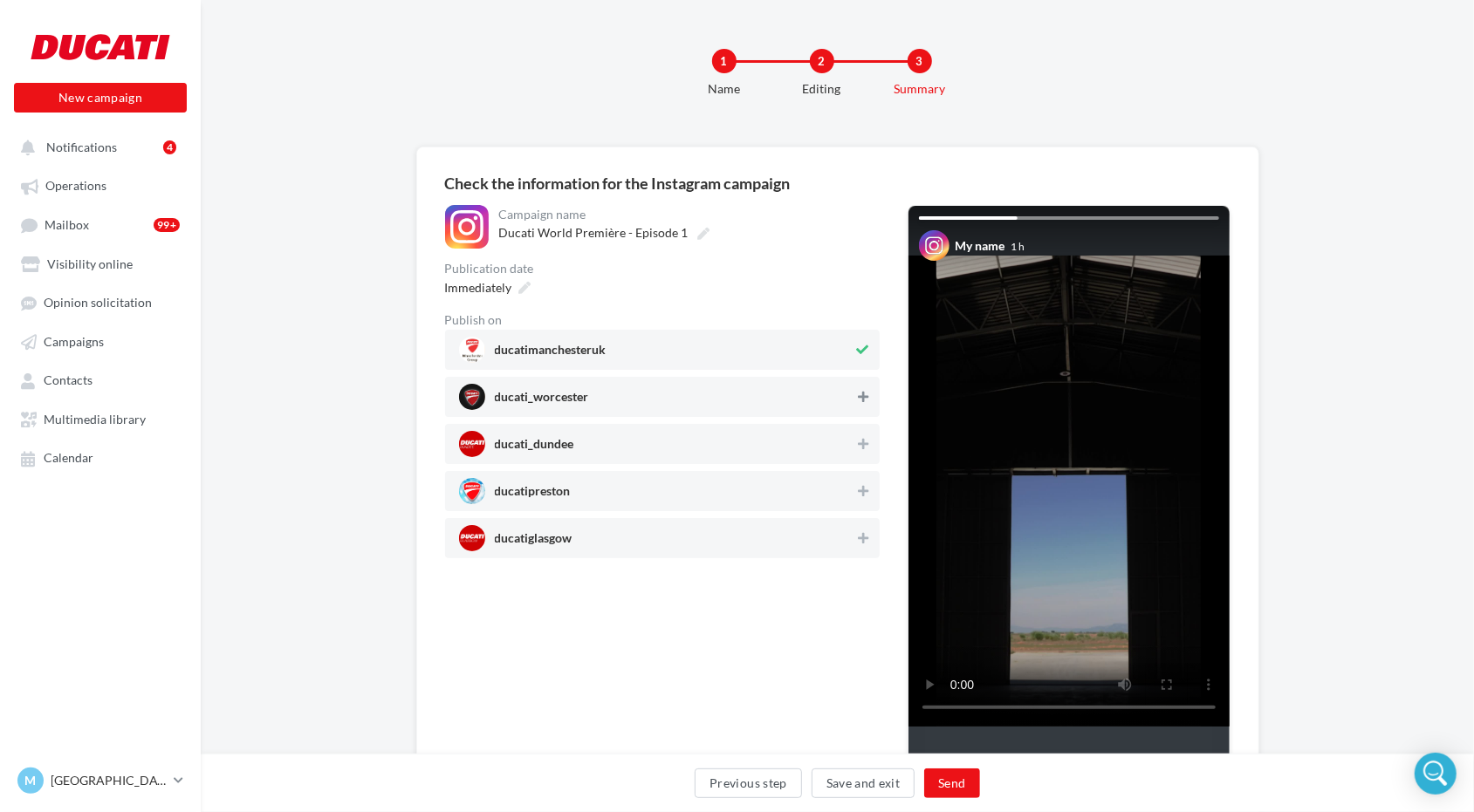
click at [867, 395] on icon at bounding box center [863, 397] width 10 height 12
click at [876, 434] on div "ducati_dundee" at bounding box center [662, 444] width 434 height 40
click at [865, 492] on icon at bounding box center [863, 490] width 10 height 12
click at [859, 541] on icon at bounding box center [863, 538] width 10 height 12
click at [958, 786] on button "Send" at bounding box center [951, 784] width 55 height 30
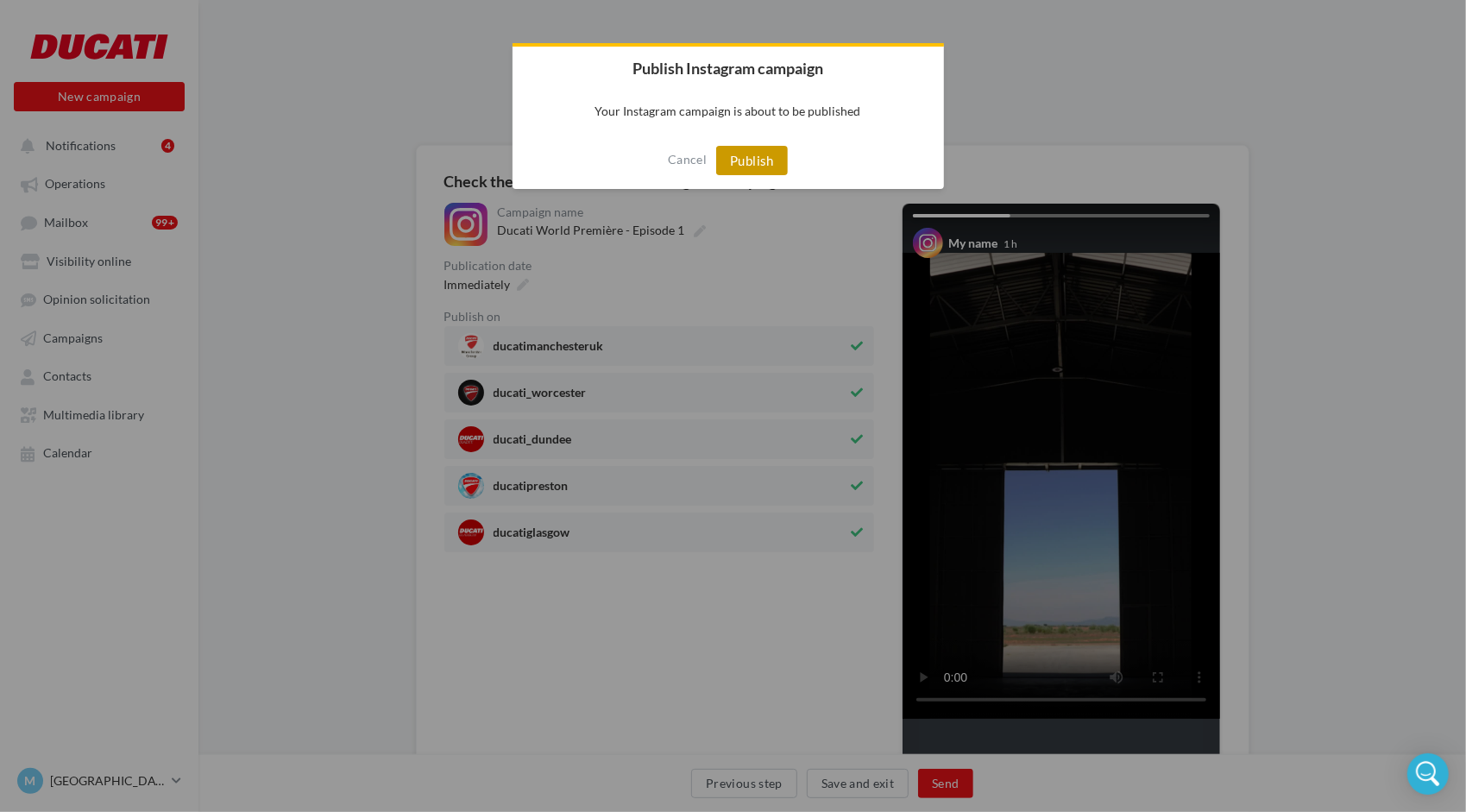
click at [771, 159] on button "Publish" at bounding box center [751, 160] width 71 height 30
